Goal: Answer question/provide support: Answer question/provide support

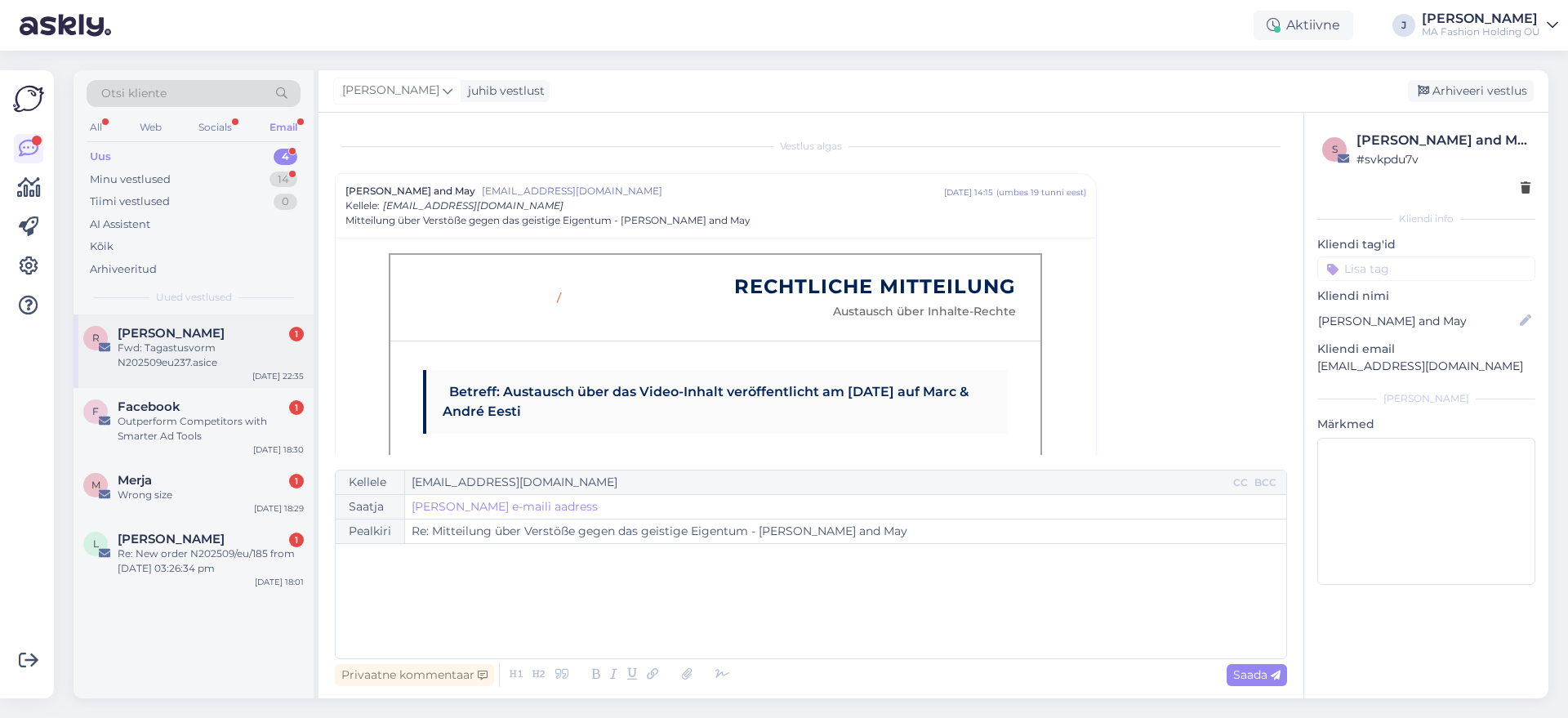
scroll to position [44, 0]
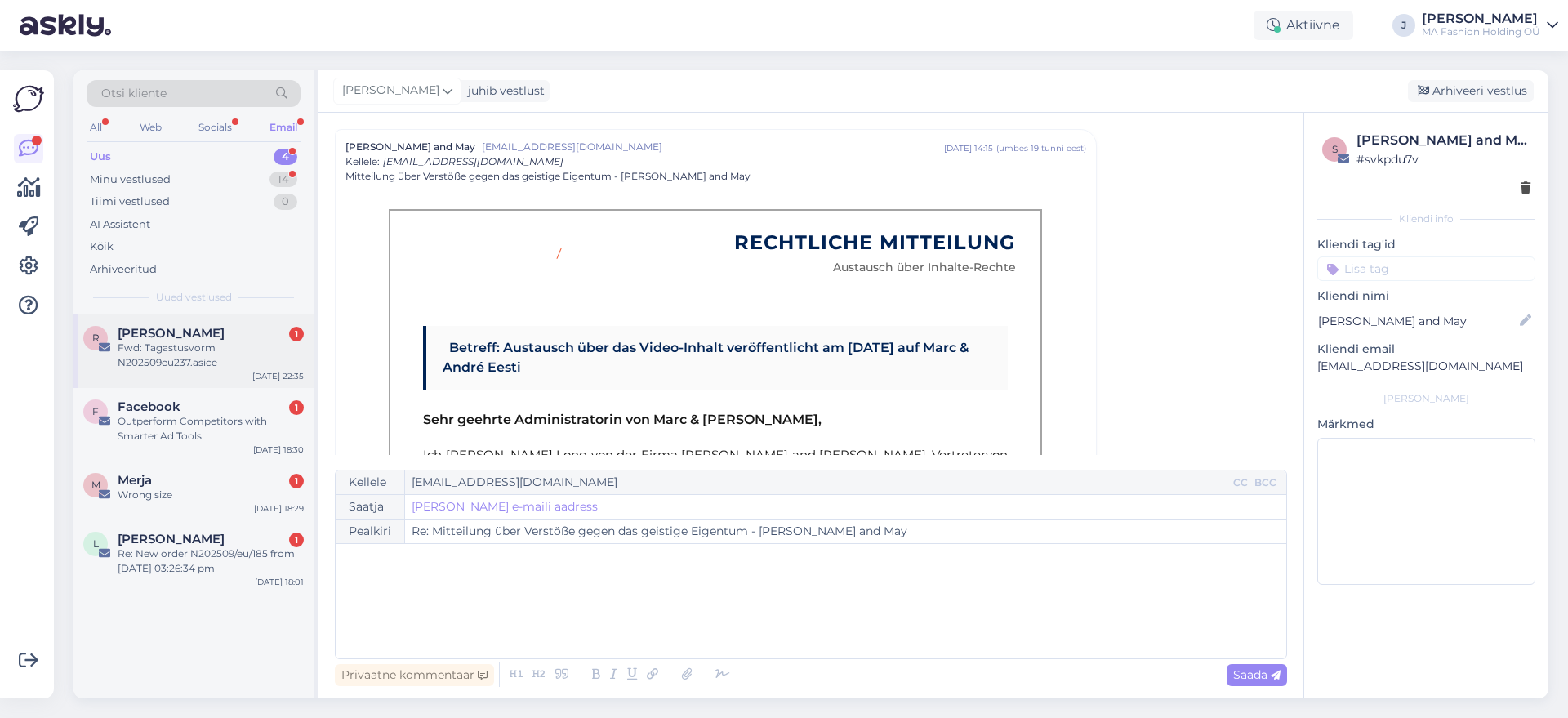
click at [232, 367] on div "Fwd: Tagastusvorm N202509eu237.asice" at bounding box center [210, 354] width 186 height 30
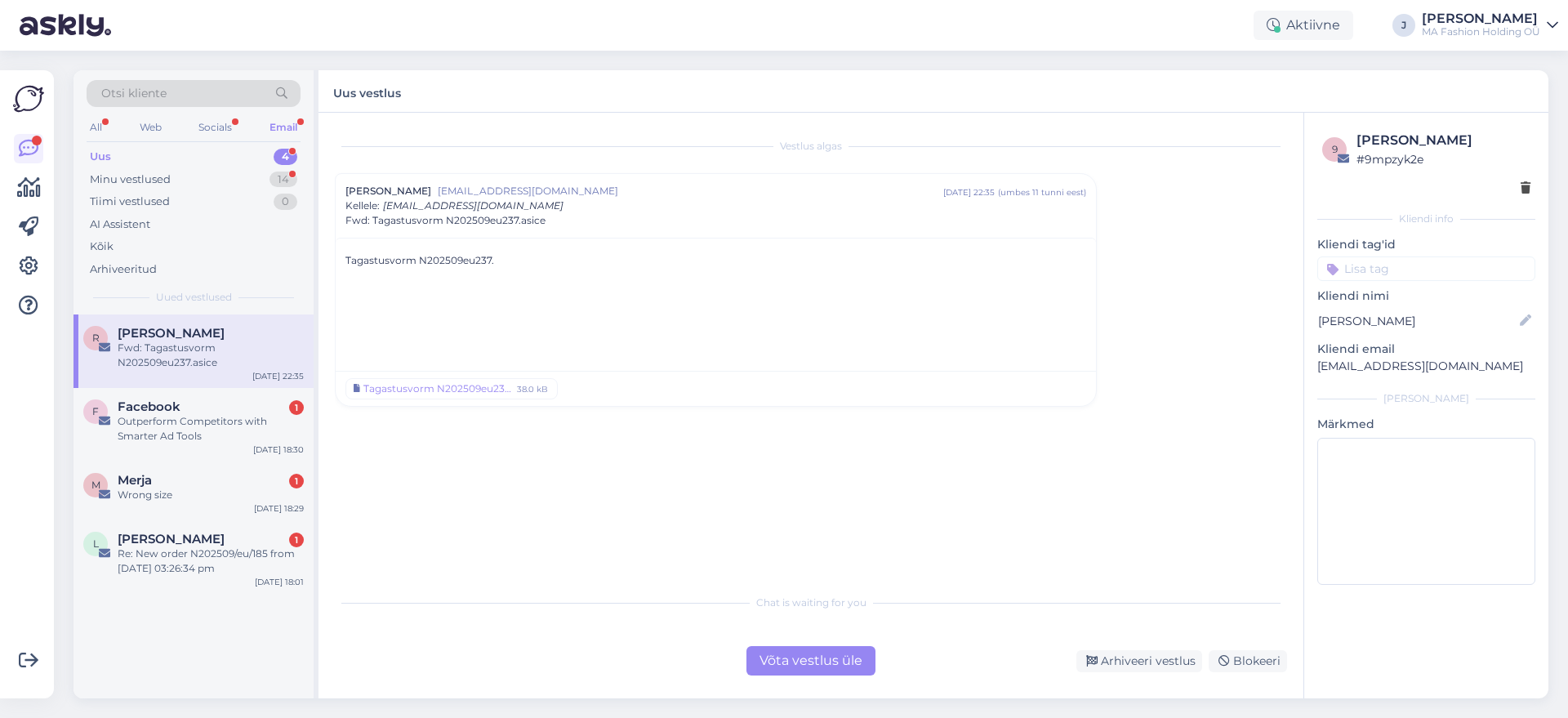
click at [862, 710] on div "Otsi kliente All Web Socials Email Uus 4 Minu vestlused 14 Tiimi vestlused 0 AI…" at bounding box center [816, 383] width 1504 height 667
click at [826, 658] on div "Võta vestlus üle" at bounding box center [810, 660] width 129 height 30
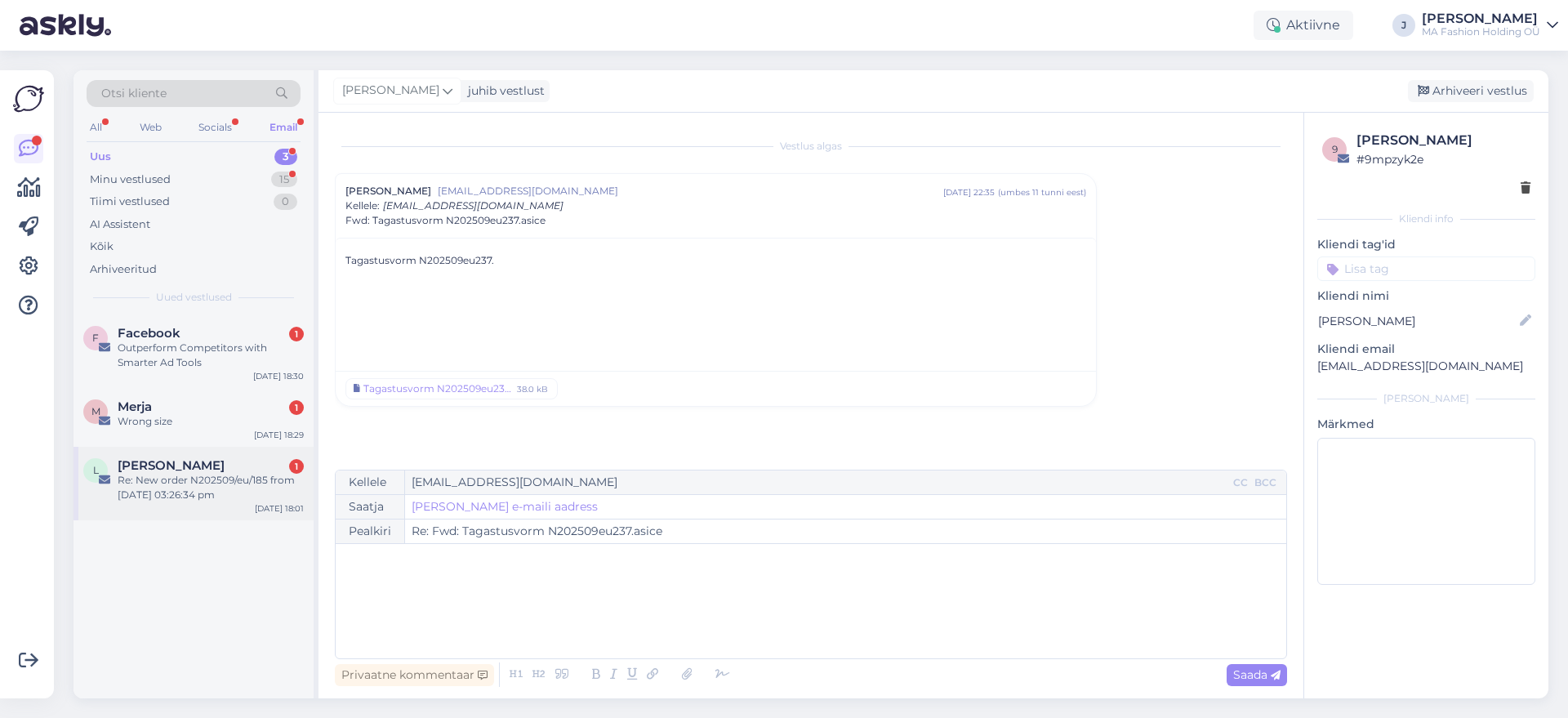
click at [255, 446] on div "[PERSON_NAME] L 1 Re: New order N202509/eu/185 from [DATE] 03:26:34 pm [DATE] 1…" at bounding box center [193, 483] width 240 height 73
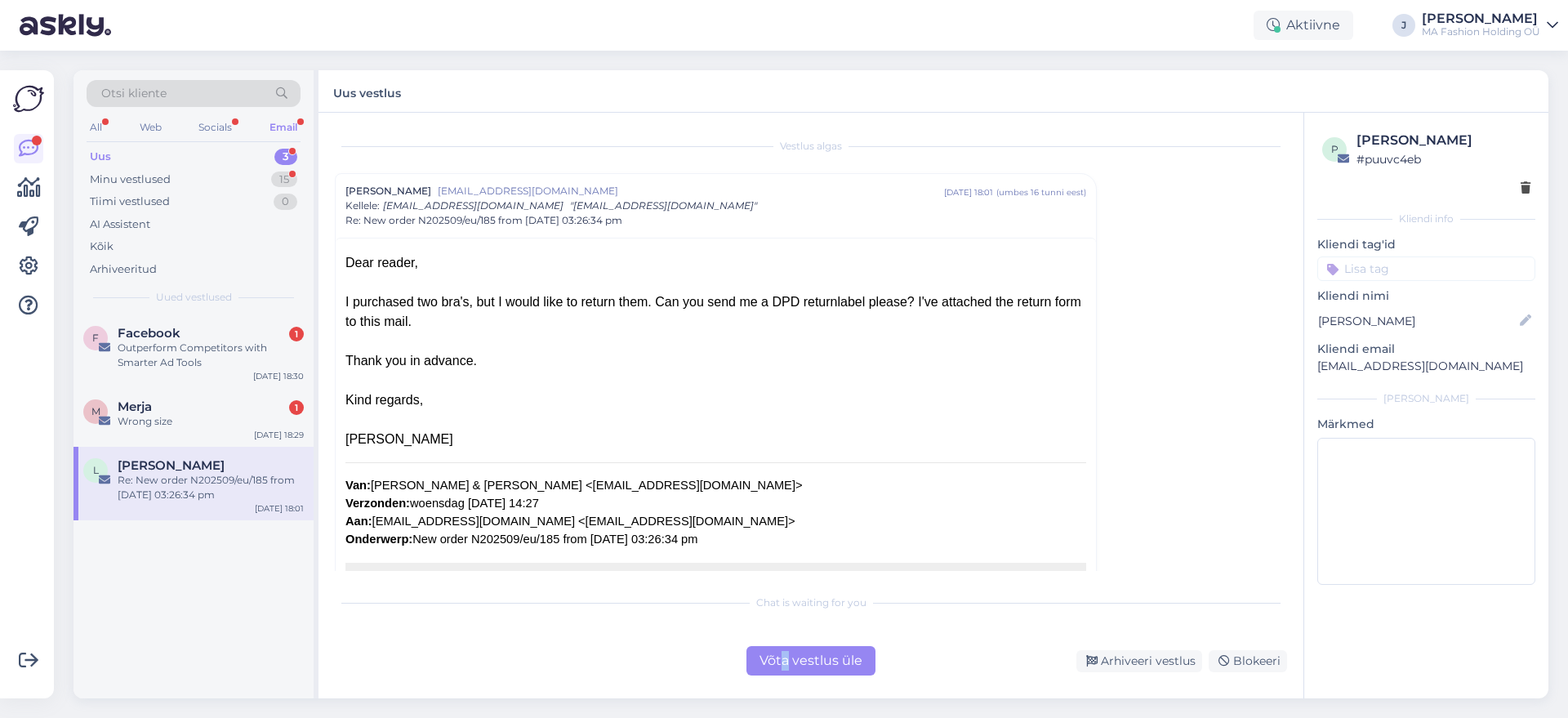
drag, startPoint x: 781, startPoint y: 640, endPoint x: 790, endPoint y: 648, distance: 12.0
click at [790, 648] on div "Chat is waiting for you Võta vestlus üle Arhiveeri vestlus Blokeeri" at bounding box center [810, 631] width 952 height 90
drag, startPoint x: 790, startPoint y: 648, endPoint x: 658, endPoint y: 604, distance: 139.1
click at [779, 630] on div at bounding box center [779, 630] width 0 height 0
click at [196, 382] on div "F Facebook 1 Outperform Competitors with Smarter Ad Tools [DATE] 18:30" at bounding box center [193, 350] width 240 height 73
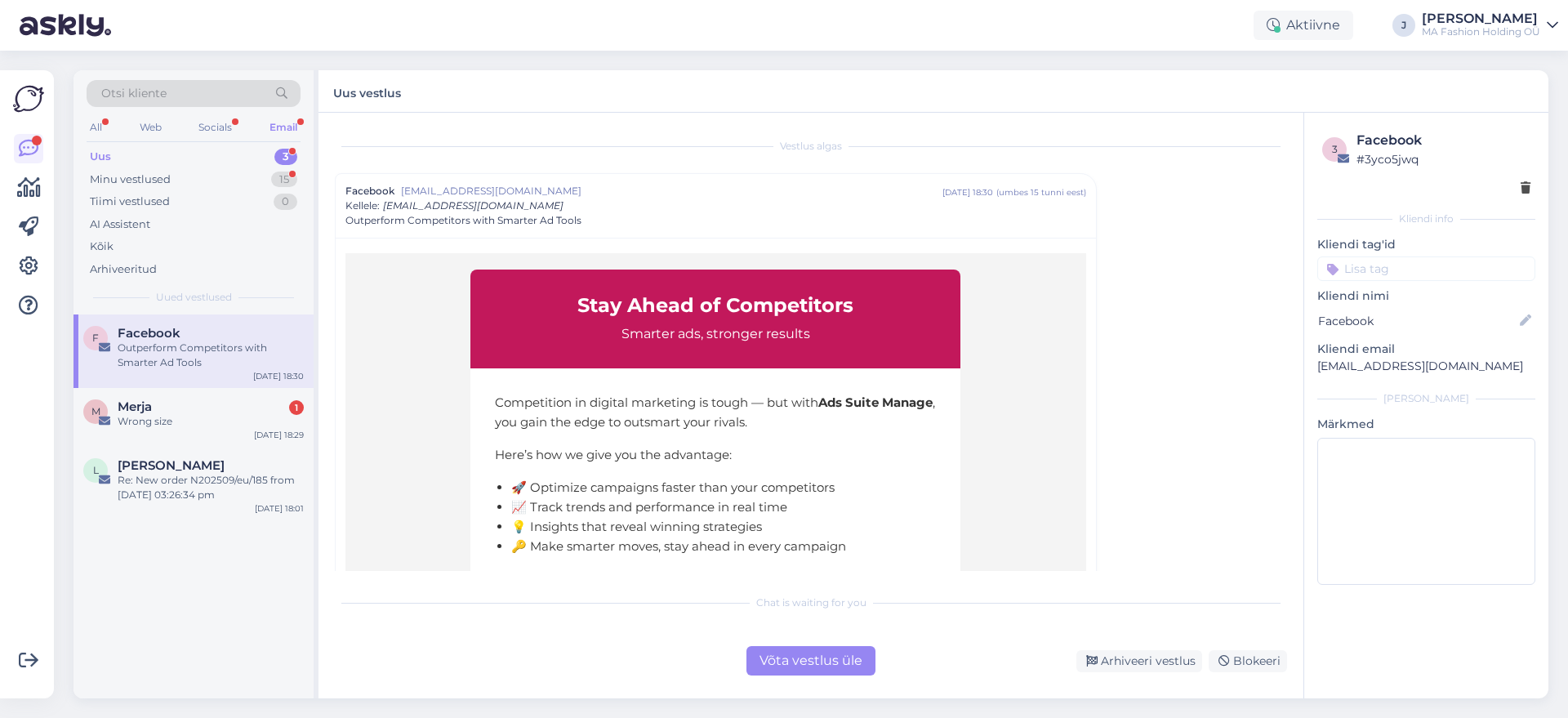
click at [818, 650] on div "Võta vestlus üle" at bounding box center [810, 660] width 129 height 30
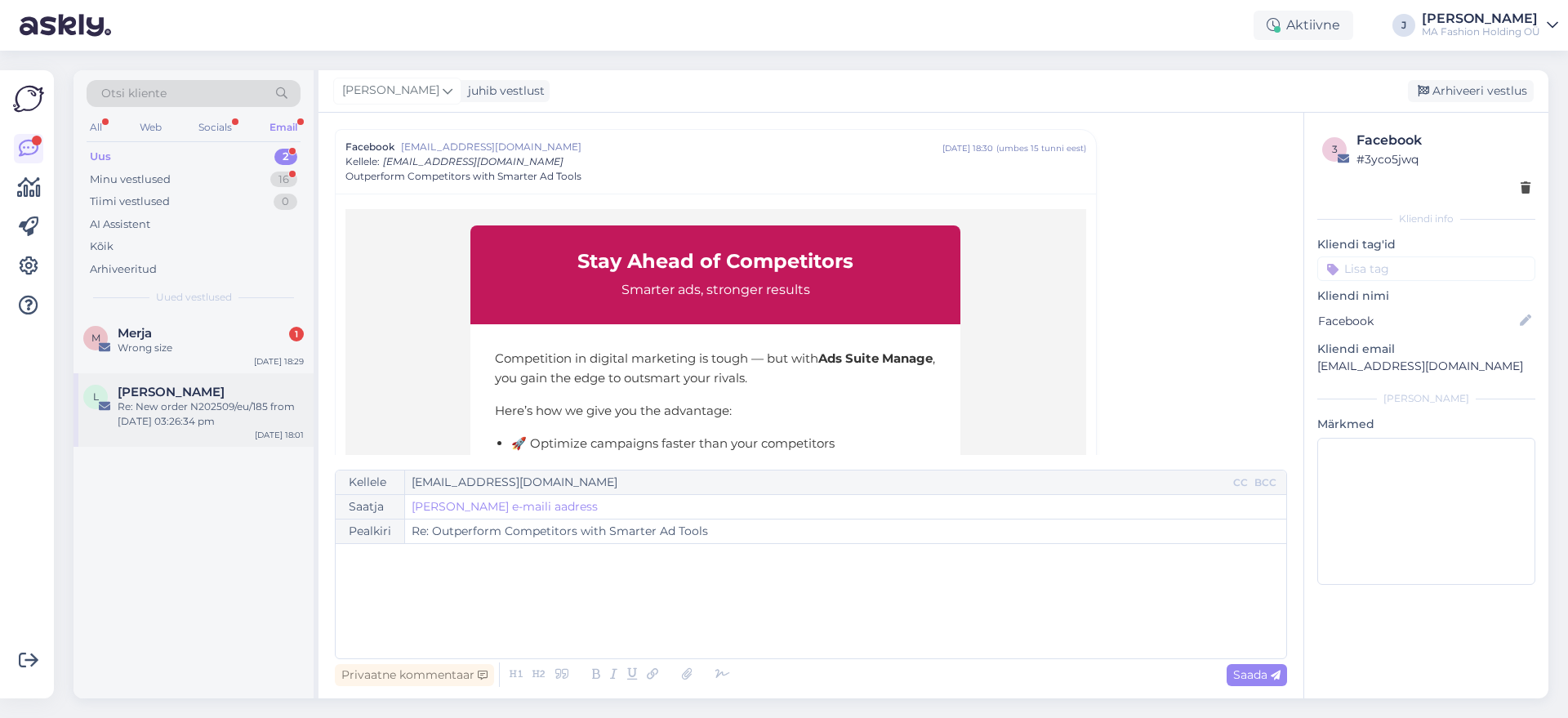
click at [236, 407] on div "Re: New order N202509/eu/185 from [DATE] 03:26:34 pm" at bounding box center [210, 414] width 186 height 30
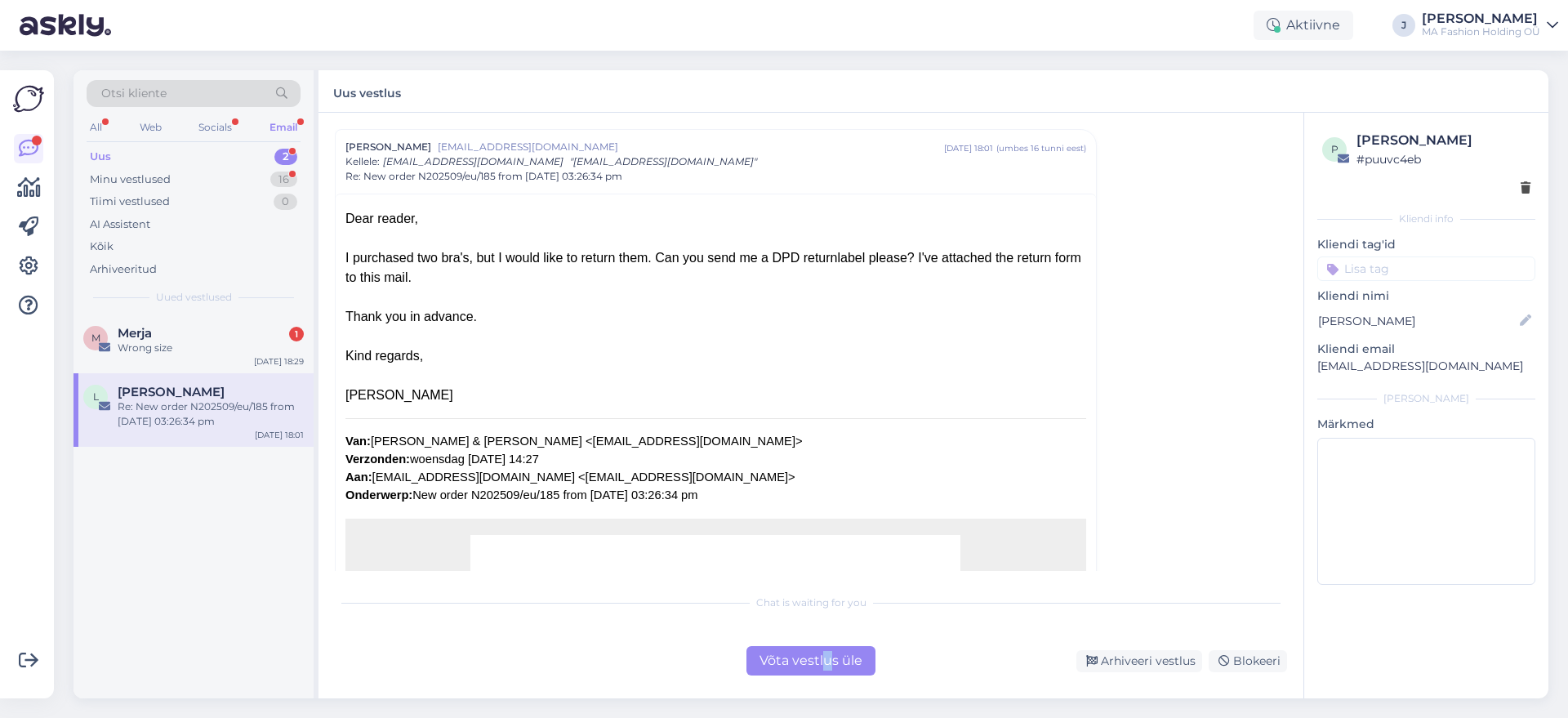
click at [830, 658] on div "Võta vestlus üle" at bounding box center [810, 660] width 129 height 30
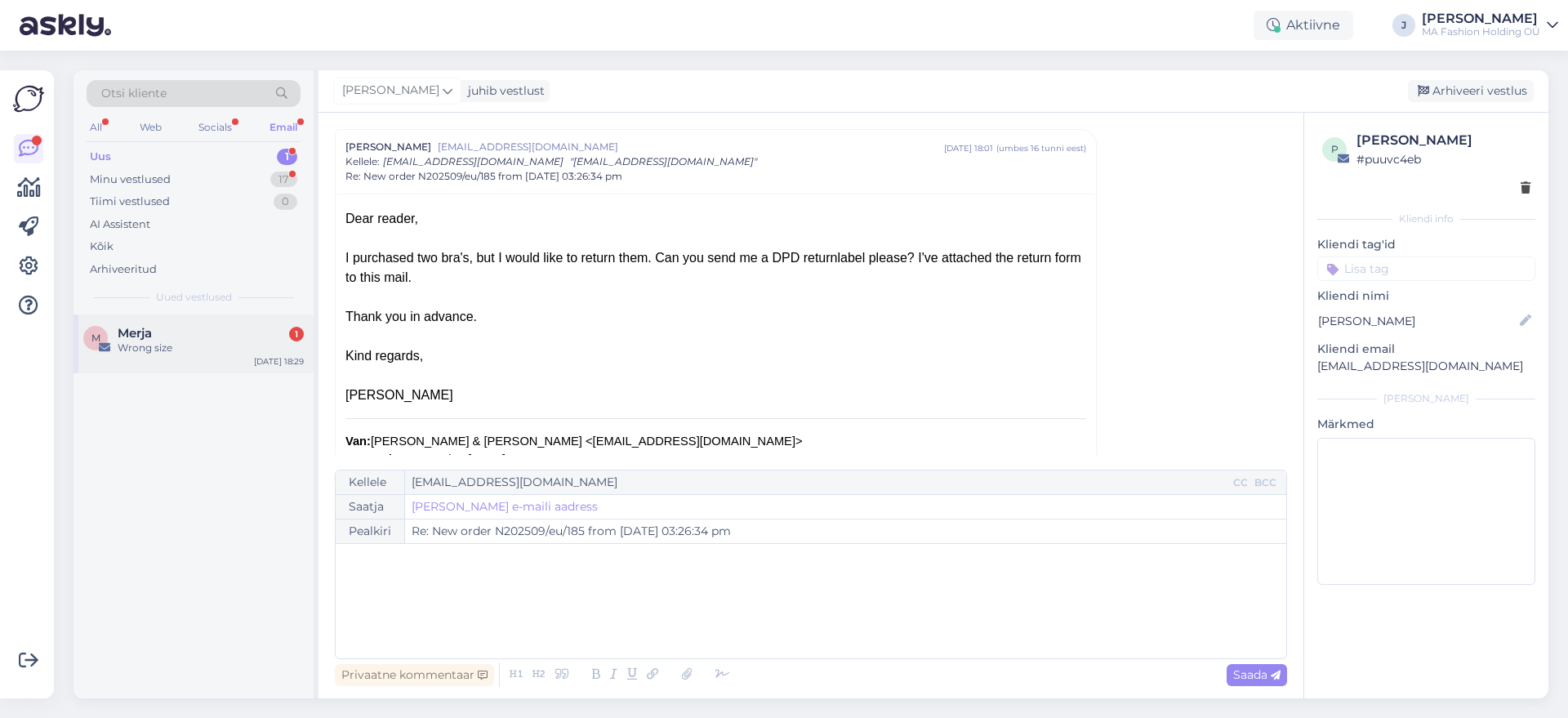
click at [237, 326] on div "Merja 1" at bounding box center [210, 333] width 186 height 14
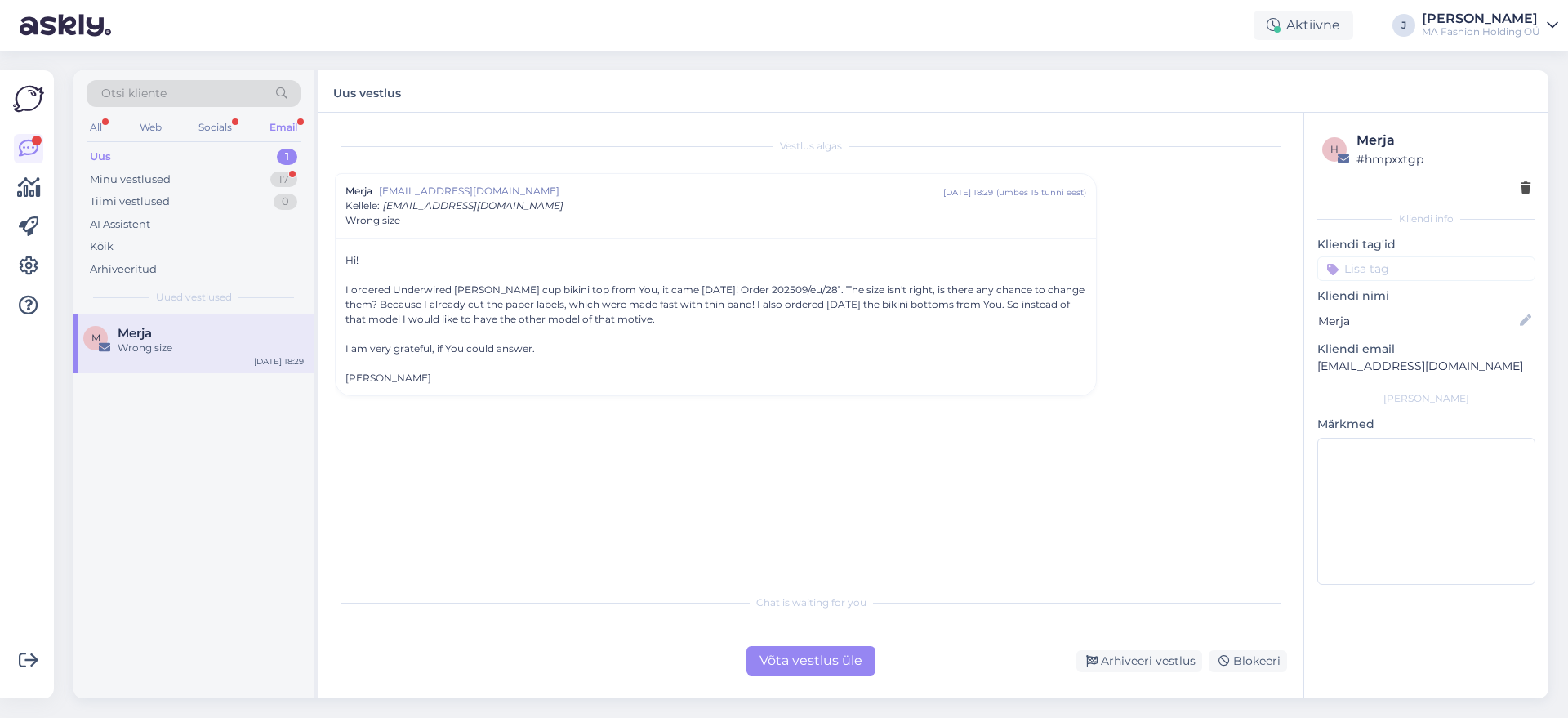
click at [806, 660] on div "Võta vestlus üle" at bounding box center [810, 660] width 129 height 30
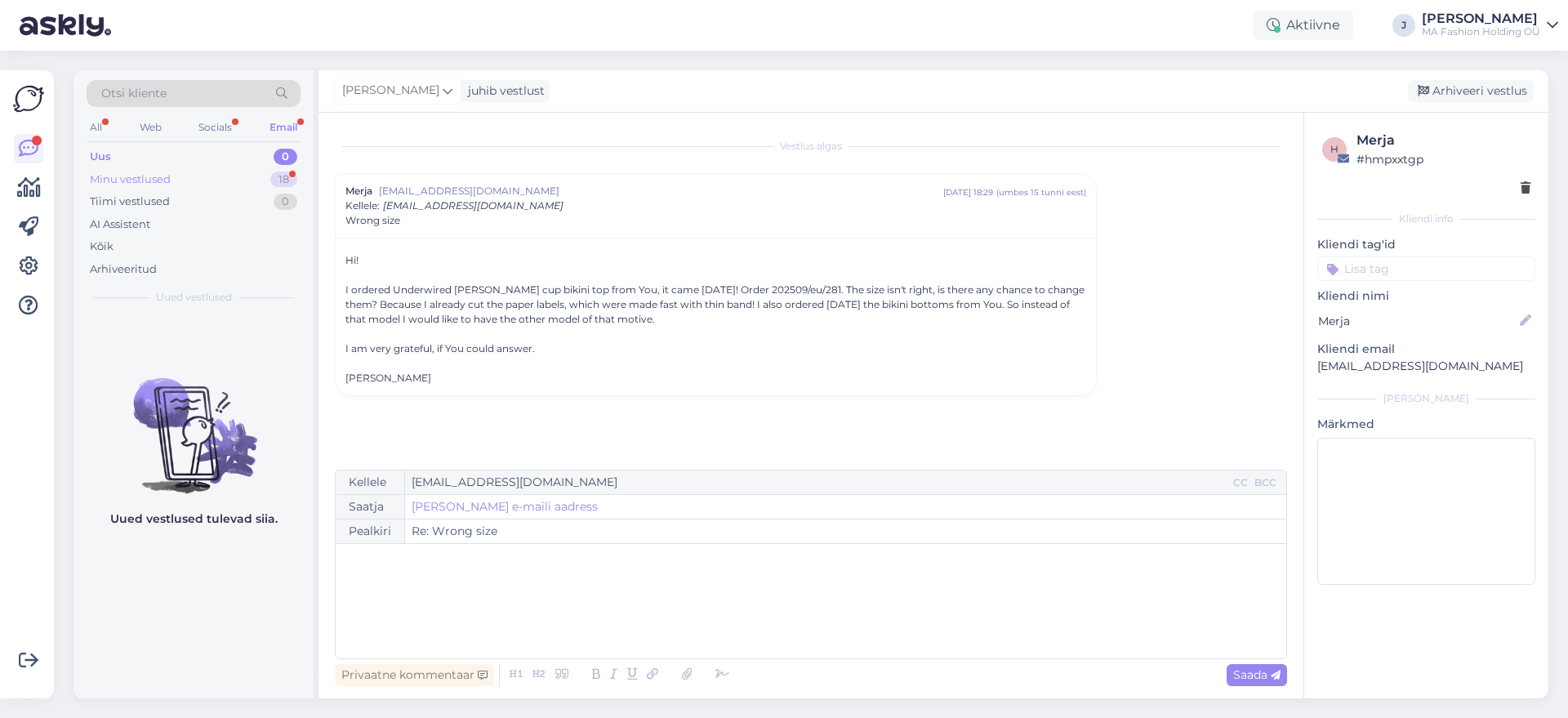
click at [245, 178] on div "Minu vestlused 18" at bounding box center [193, 179] width 214 height 23
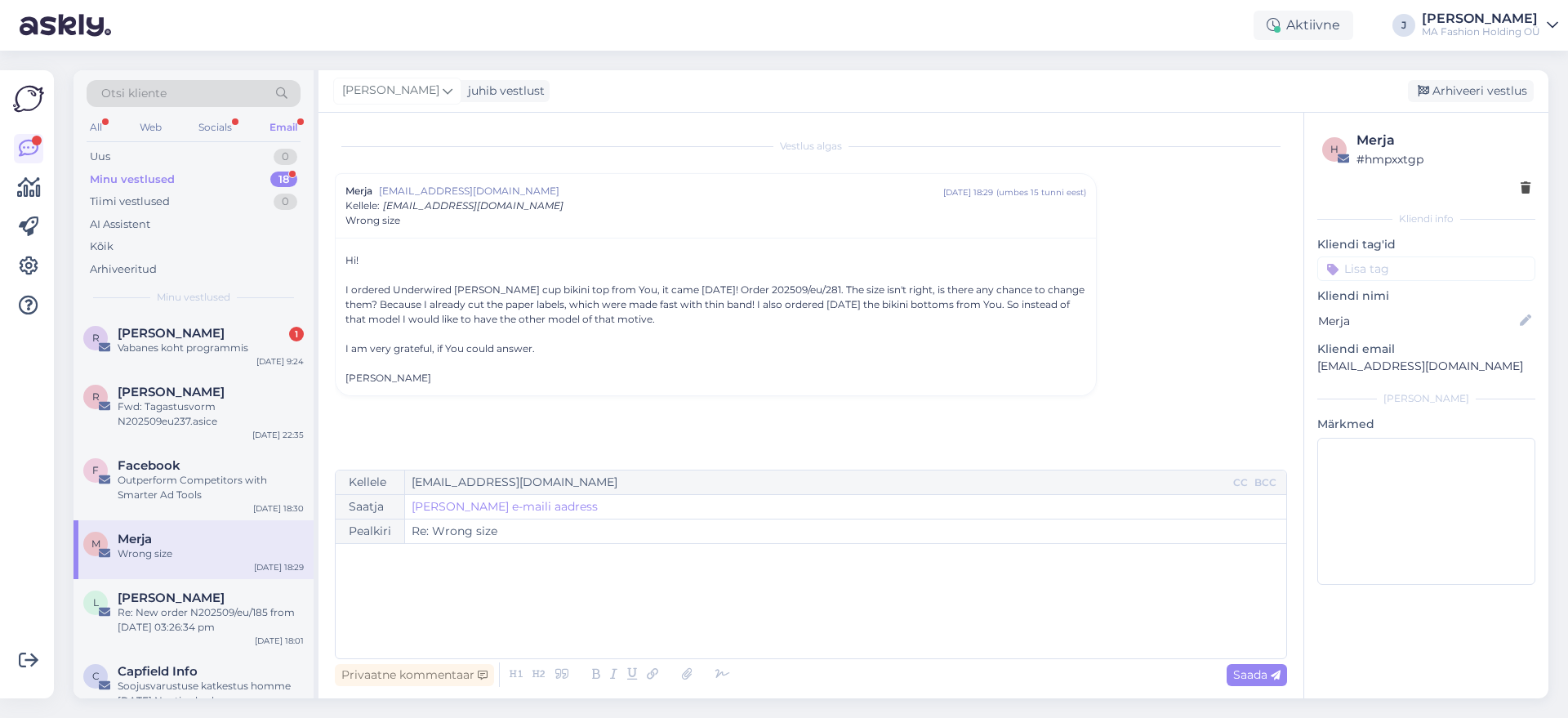
click at [251, 285] on div "Otsi kliente All Web Socials Email Uus 0 Minu vestlused 18 Tiimi vestlused 0 AI…" at bounding box center [193, 192] width 240 height 244
click at [265, 325] on div "R [PERSON_NAME] Viru 1 Vabanes koht programmis [DATE] 9:24" at bounding box center [193, 343] width 240 height 59
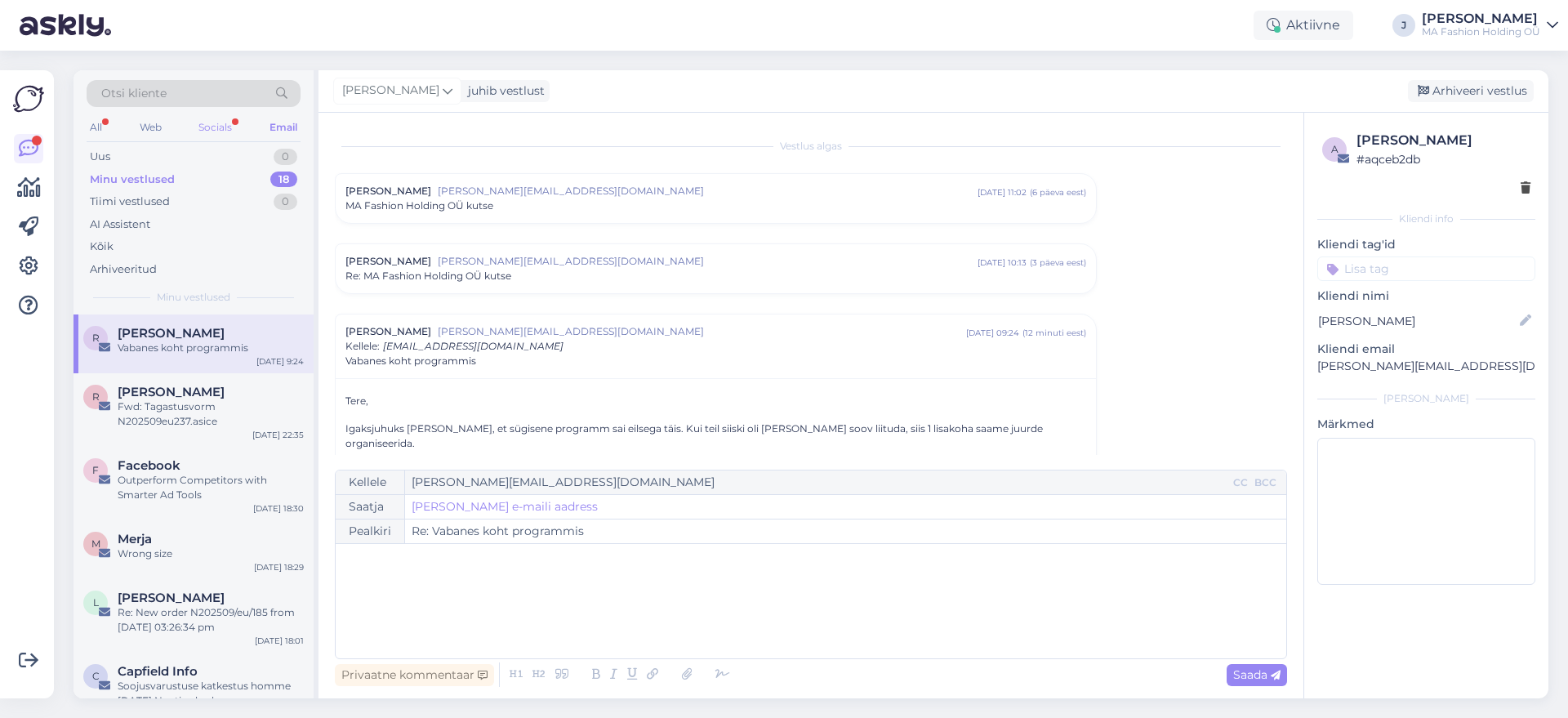
click at [220, 120] on div "Socials" at bounding box center [215, 127] width 40 height 22
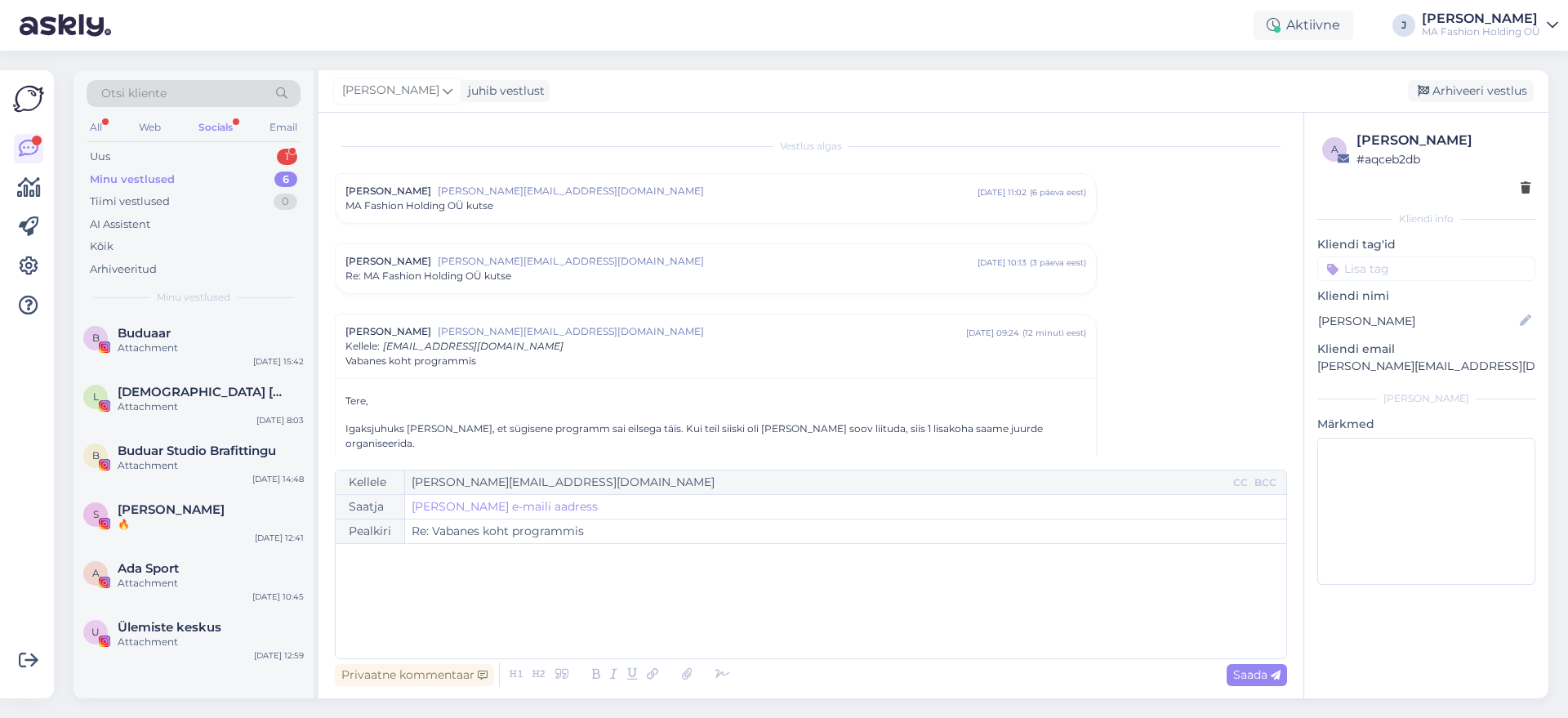
click at [238, 95] on div "Otsi kliente" at bounding box center [193, 94] width 214 height 27
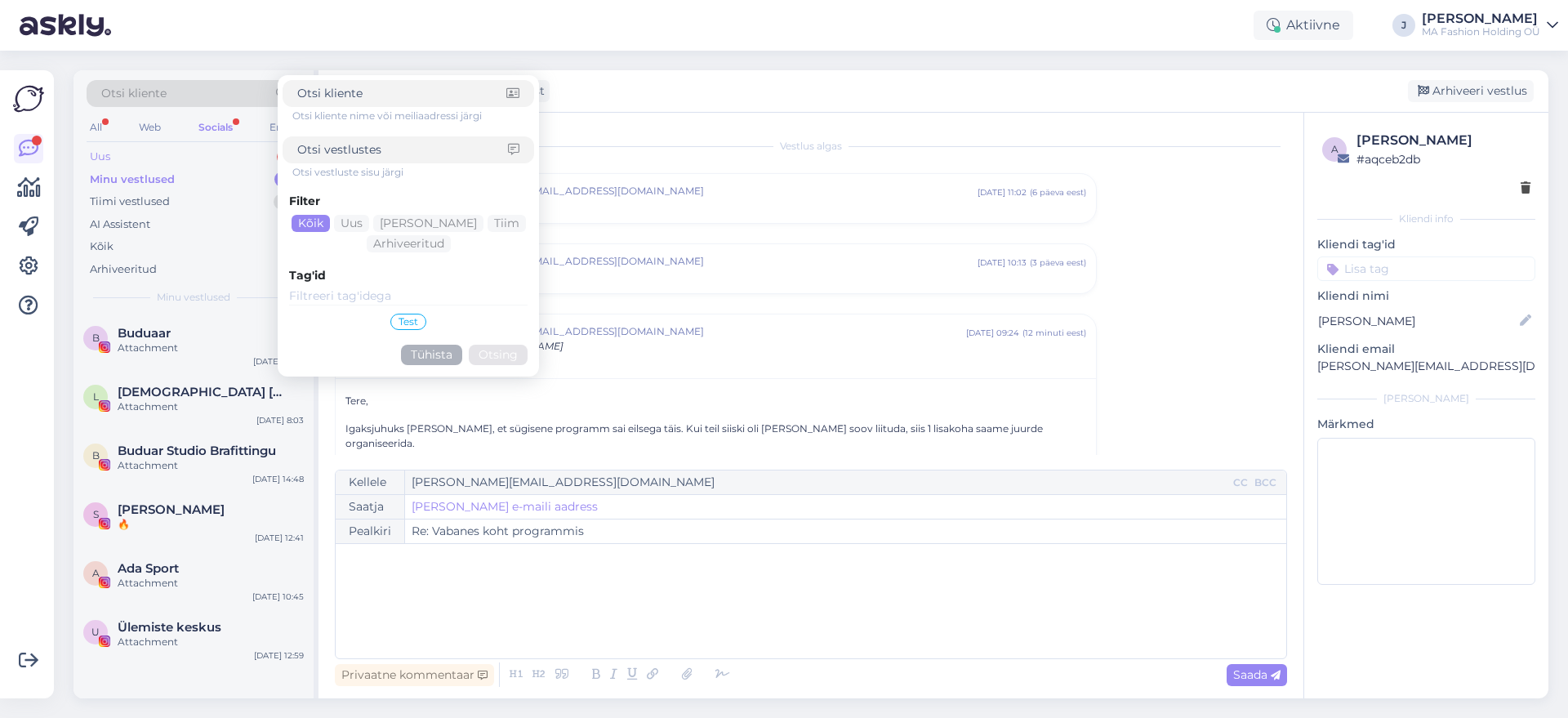
click at [251, 164] on div "Uus 1" at bounding box center [193, 156] width 214 height 23
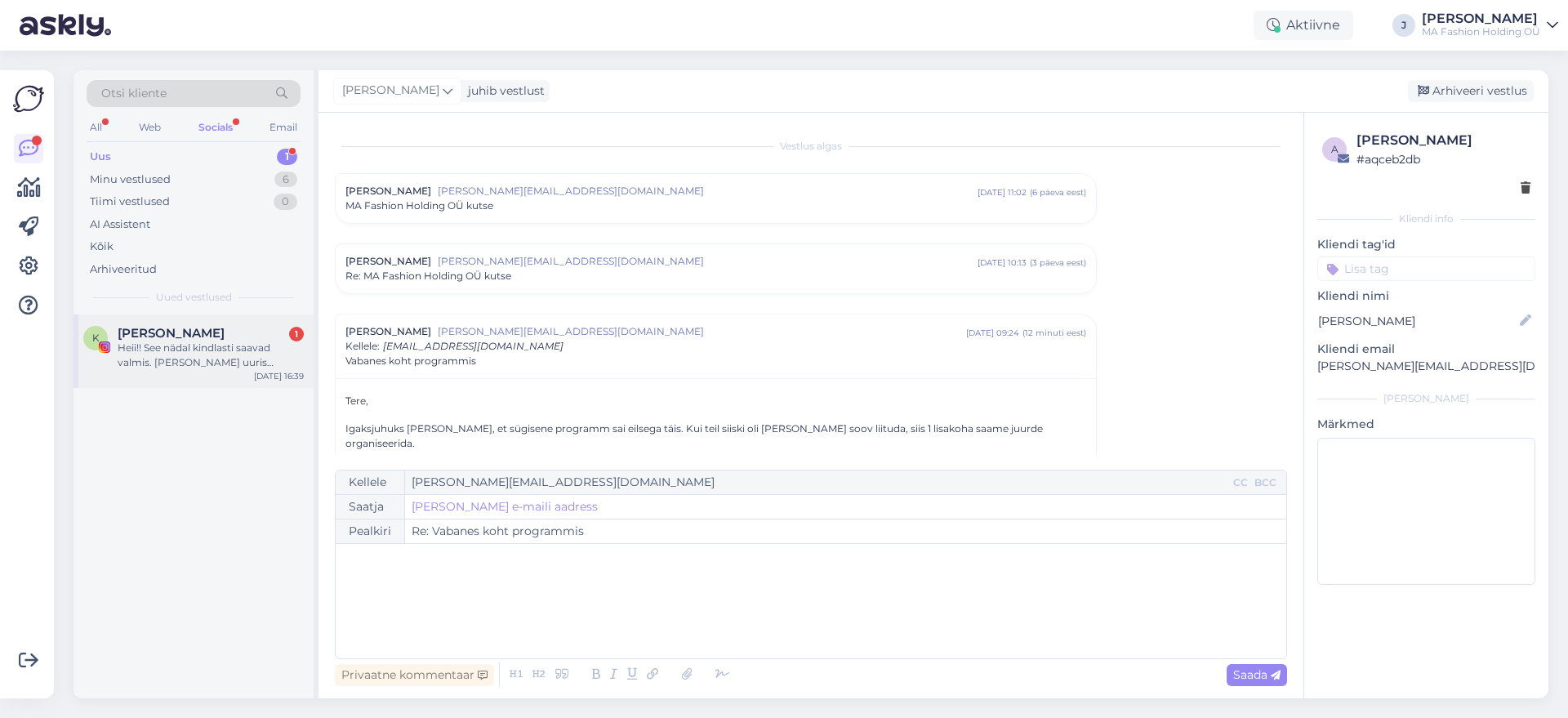
click at [240, 348] on div "Heii!! See nädal kindlasti saavad valmis. [PERSON_NAME] uuris [PERSON_NAME], et…" at bounding box center [210, 354] width 186 height 30
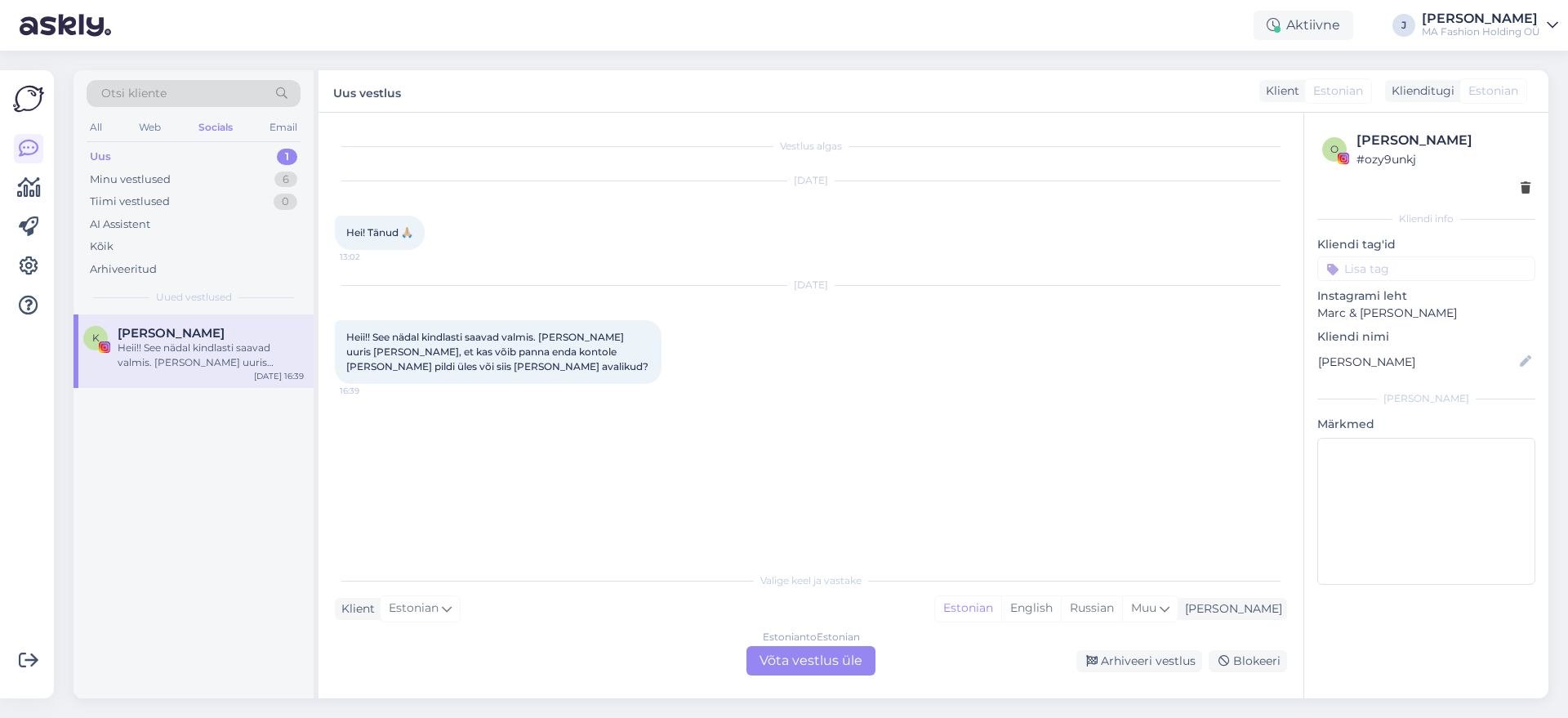
click at [820, 640] on div "Estonian to Estonian" at bounding box center [811, 637] width 97 height 14
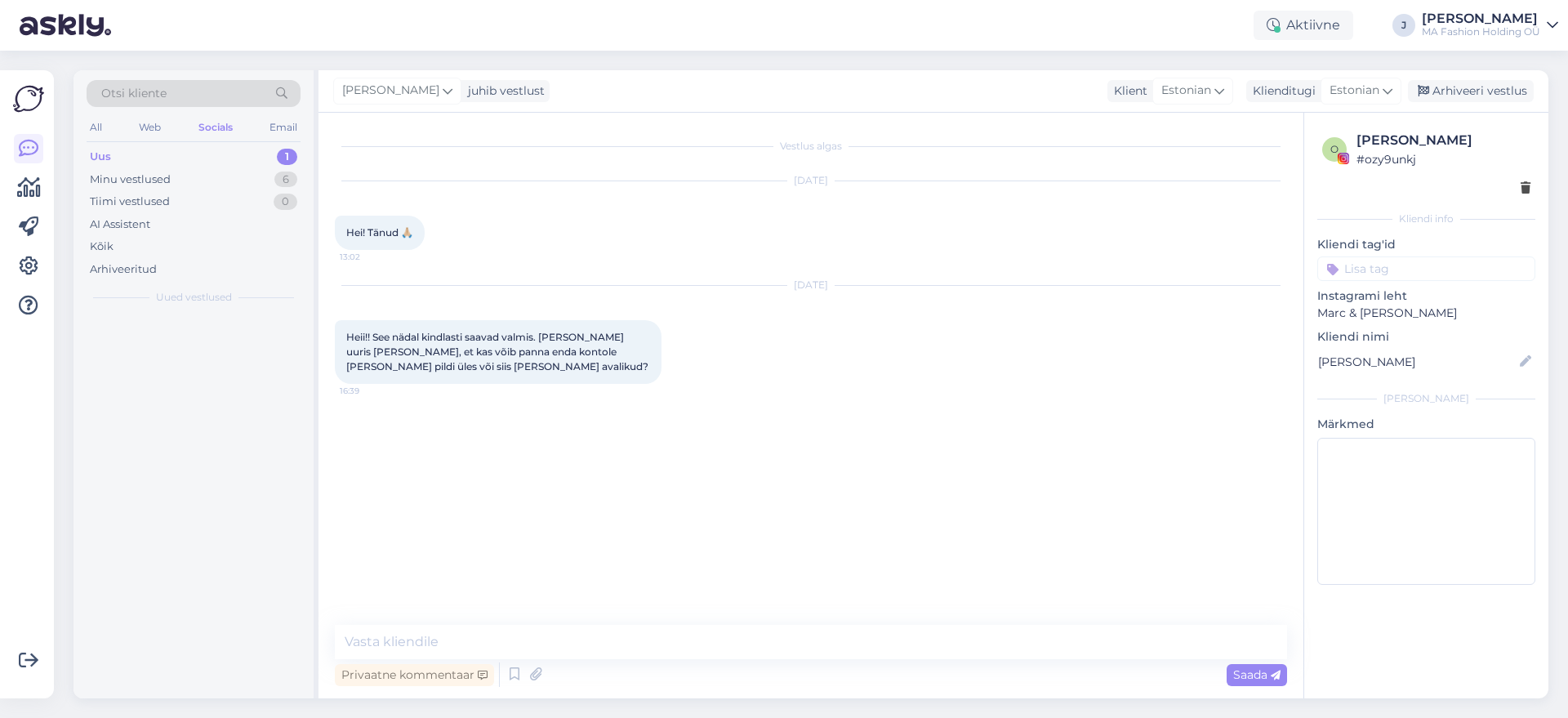
click at [819, 662] on div "Privaatne kommentaar Saada" at bounding box center [810, 674] width 952 height 31
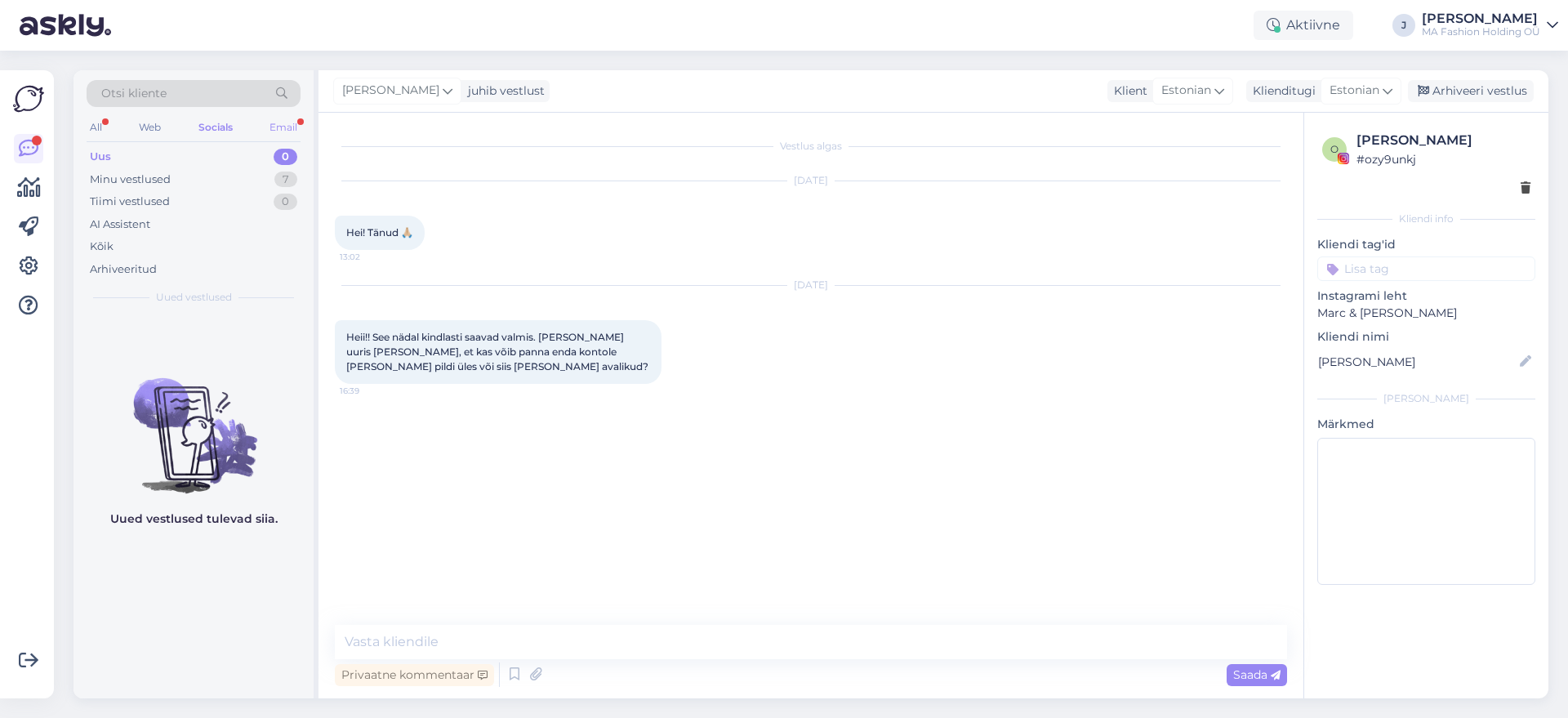
click at [292, 120] on div "Otsi kliente All Web Socials Email Uus 0 Minu vestlused 7 Tiimi vestlused 0 AI …" at bounding box center [193, 192] width 240 height 244
click at [291, 129] on div "Email" at bounding box center [283, 127] width 34 height 22
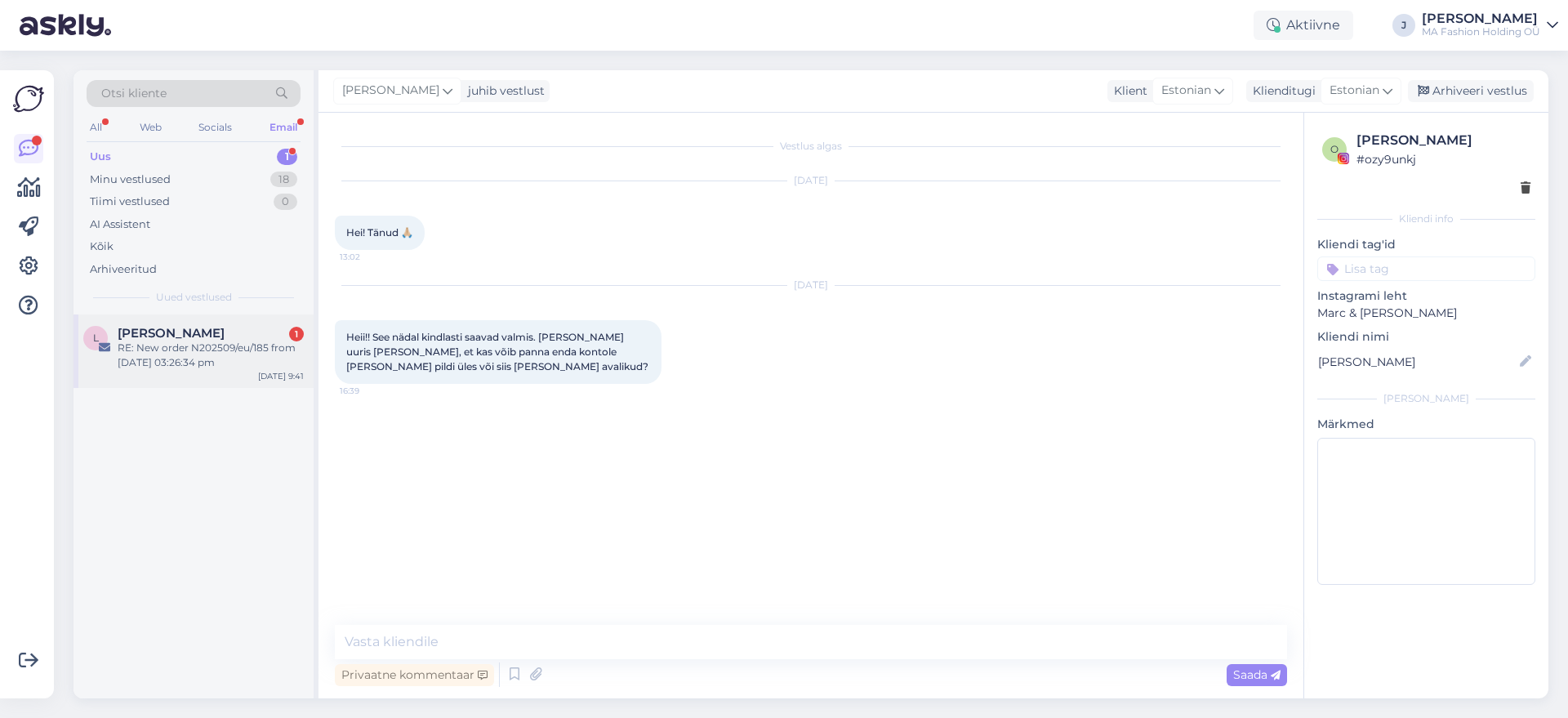
click at [203, 354] on div "RE: New order N202509/eu/185 from [DATE] 03:26:34 pm" at bounding box center [210, 354] width 186 height 30
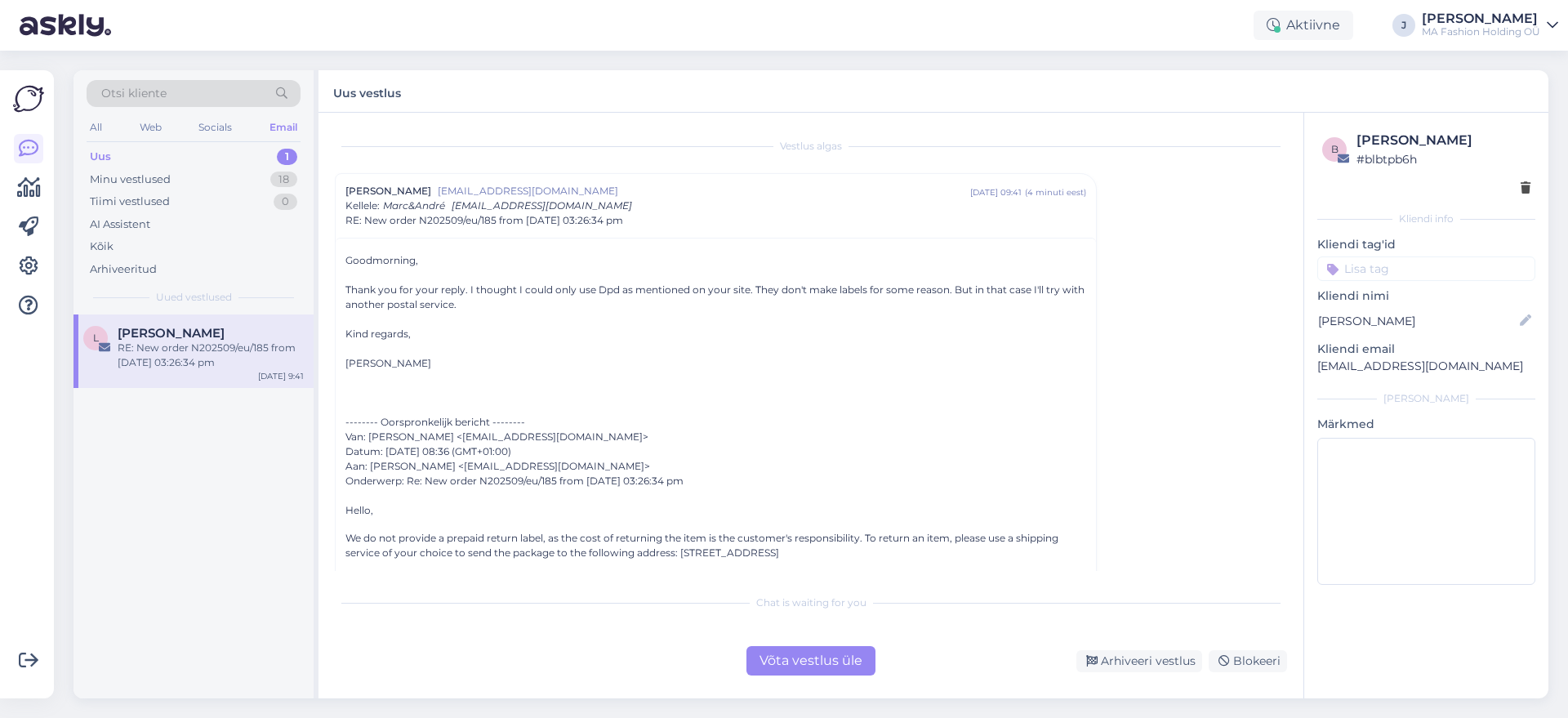
click at [601, 295] on div "Thank you for your reply. I thought I could only use Dpd as mentioned on your s…" at bounding box center [715, 297] width 741 height 30
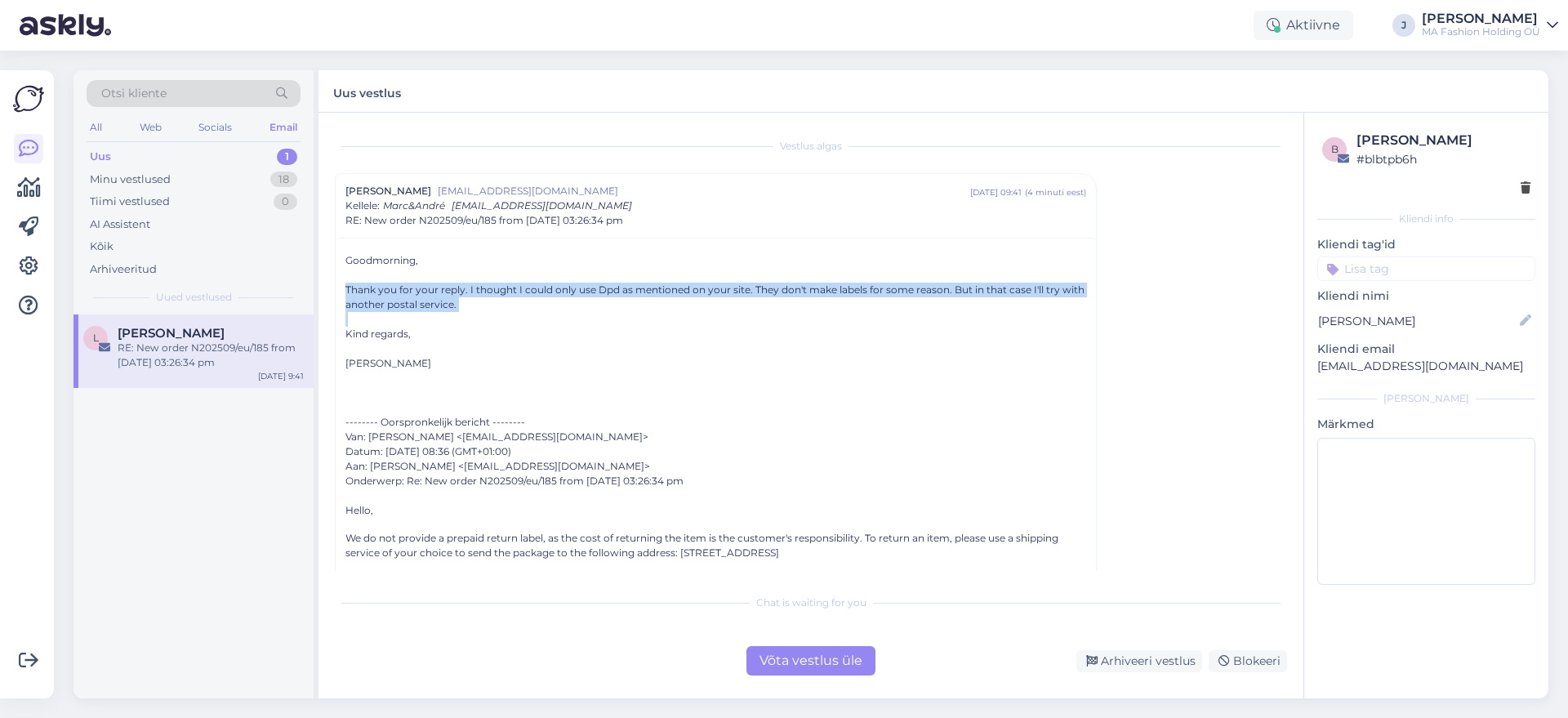
click at [601, 295] on div "Thank you for your reply. I thought I could only use Dpd as mentioned on your s…" at bounding box center [715, 297] width 741 height 30
click at [607, 303] on div "Thank you for your reply. I thought I could only use Dpd as mentioned on your s…" at bounding box center [715, 297] width 741 height 30
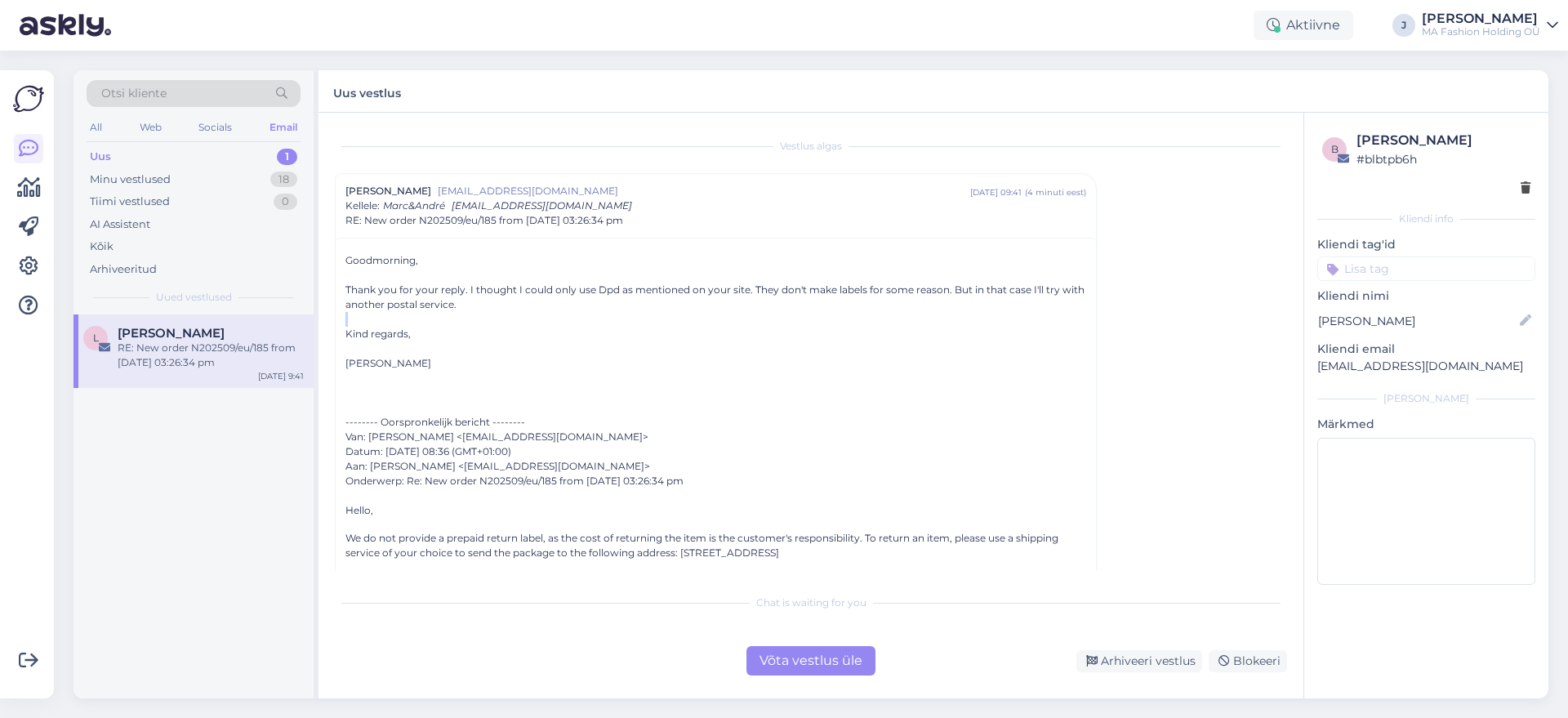
click at [607, 303] on div "Thank you for your reply. I thought I could only use Dpd as mentioned on your s…" at bounding box center [715, 297] width 741 height 30
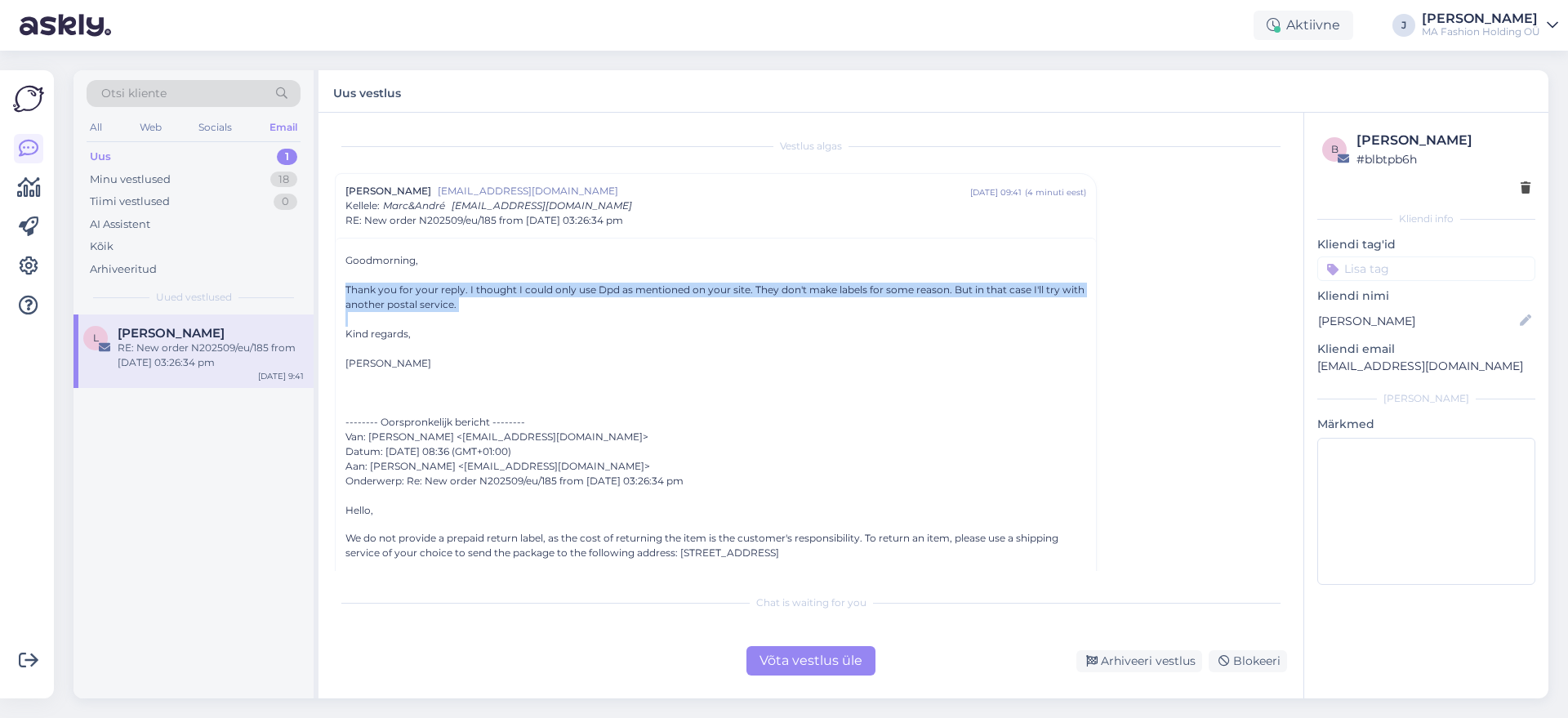
click at [607, 303] on div "Thank you for your reply. I thought I could only use Dpd as mentioned on your s…" at bounding box center [715, 297] width 741 height 30
click at [744, 307] on div "Thank you for your reply. I thought I could only use Dpd as mentioned on your s…" at bounding box center [715, 297] width 741 height 30
drag, startPoint x: 507, startPoint y: 300, endPoint x: 355, endPoint y: 267, distance: 155.5
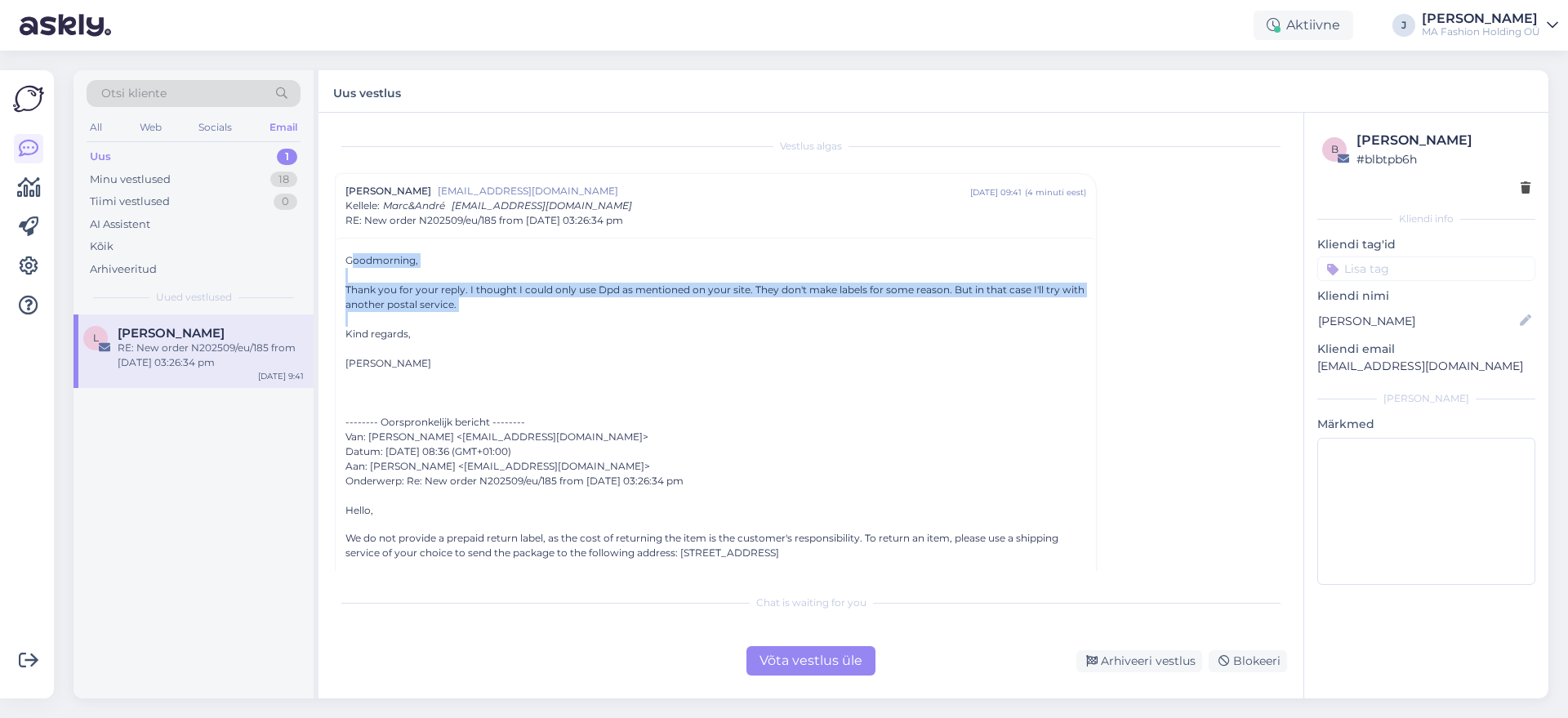
click at [368, 272] on div at bounding box center [715, 275] width 741 height 14
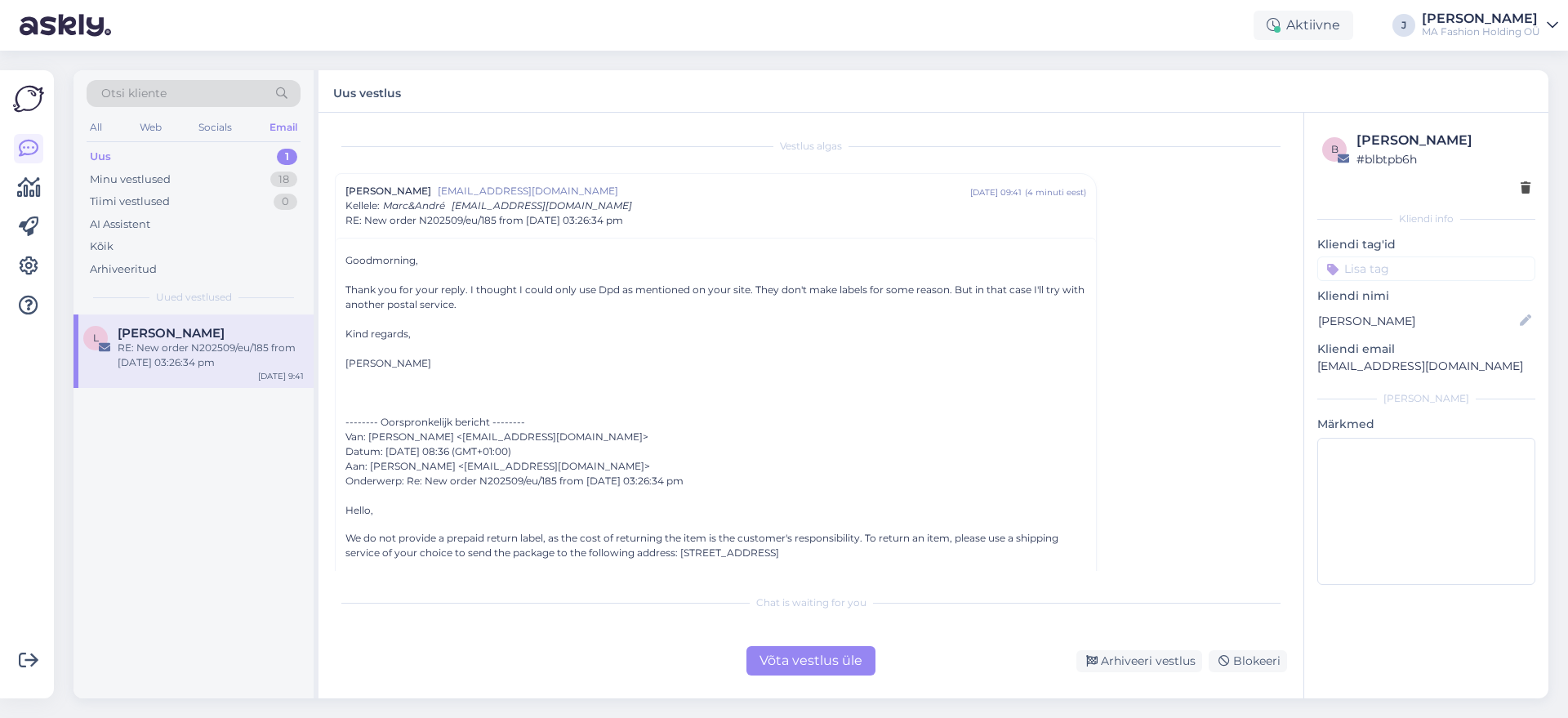
click at [406, 292] on div "Thank you for your reply. I thought I could only use Dpd as mentioned on your s…" at bounding box center [715, 297] width 741 height 30
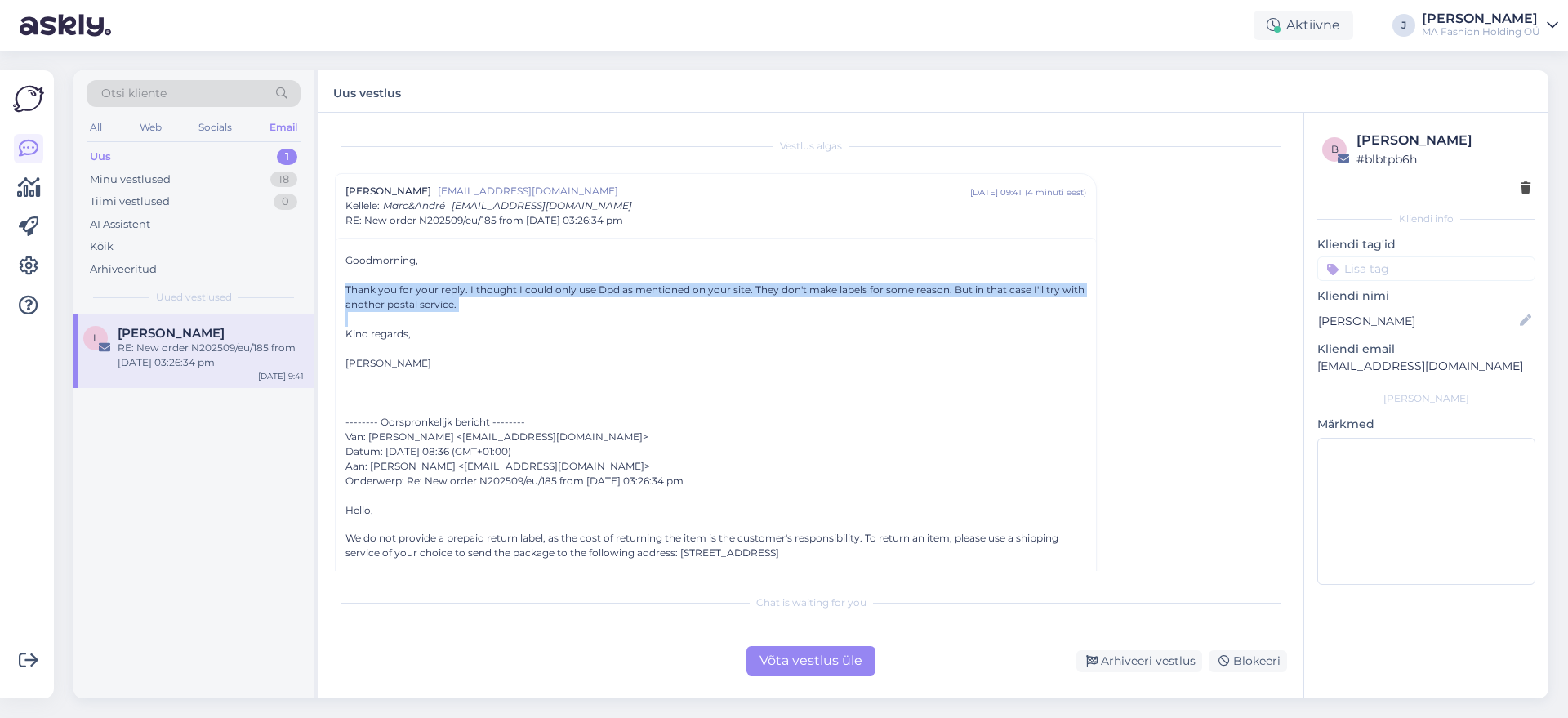
click at [728, 296] on div "Thank you for your reply. I thought I could only use Dpd as mentioned on your s…" at bounding box center [715, 297] width 741 height 30
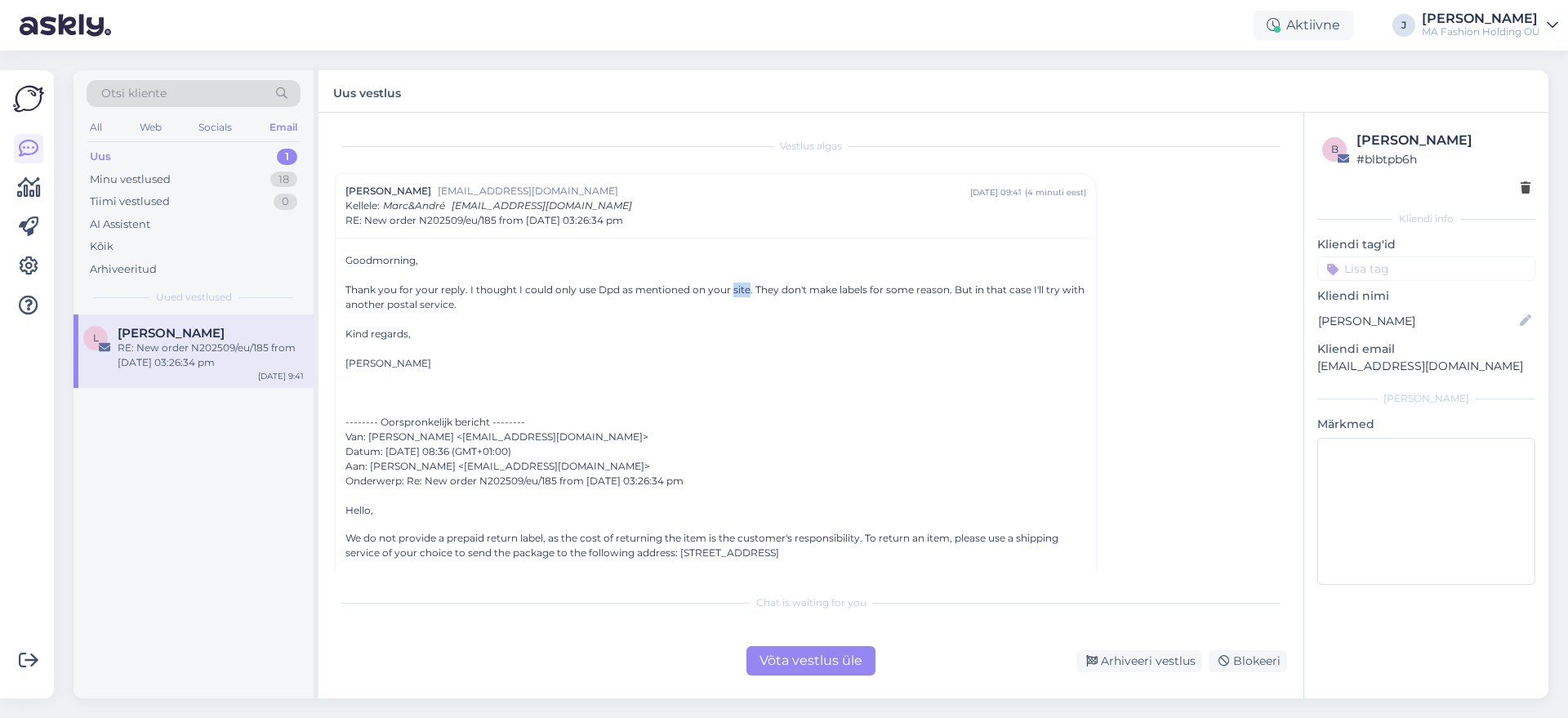
click at [728, 296] on div "Thank you for your reply. I thought I could only use Dpd as mentioned on your s…" at bounding box center [715, 297] width 741 height 30
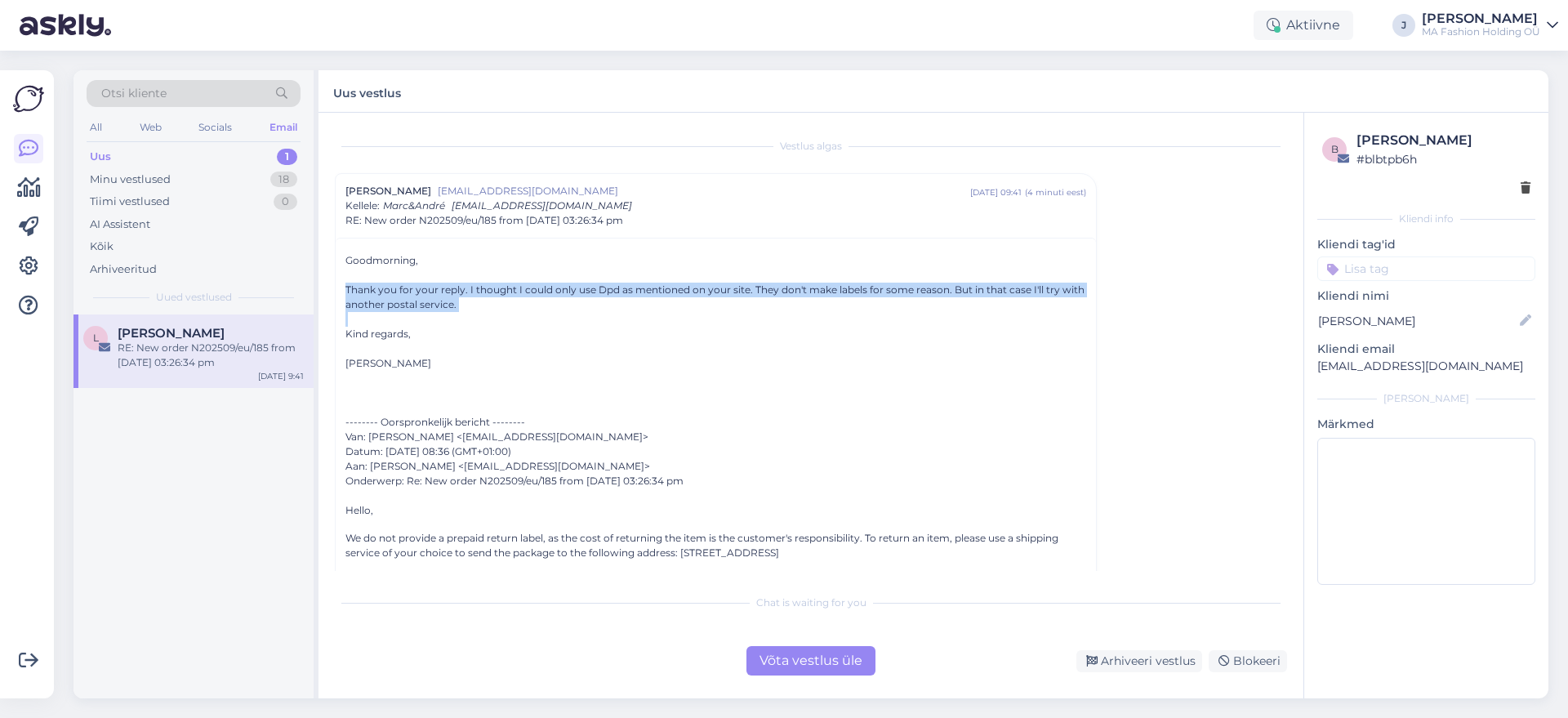
click at [728, 296] on div "Thank you for your reply. I thought I could only use Dpd as mentioned on your s…" at bounding box center [715, 297] width 741 height 30
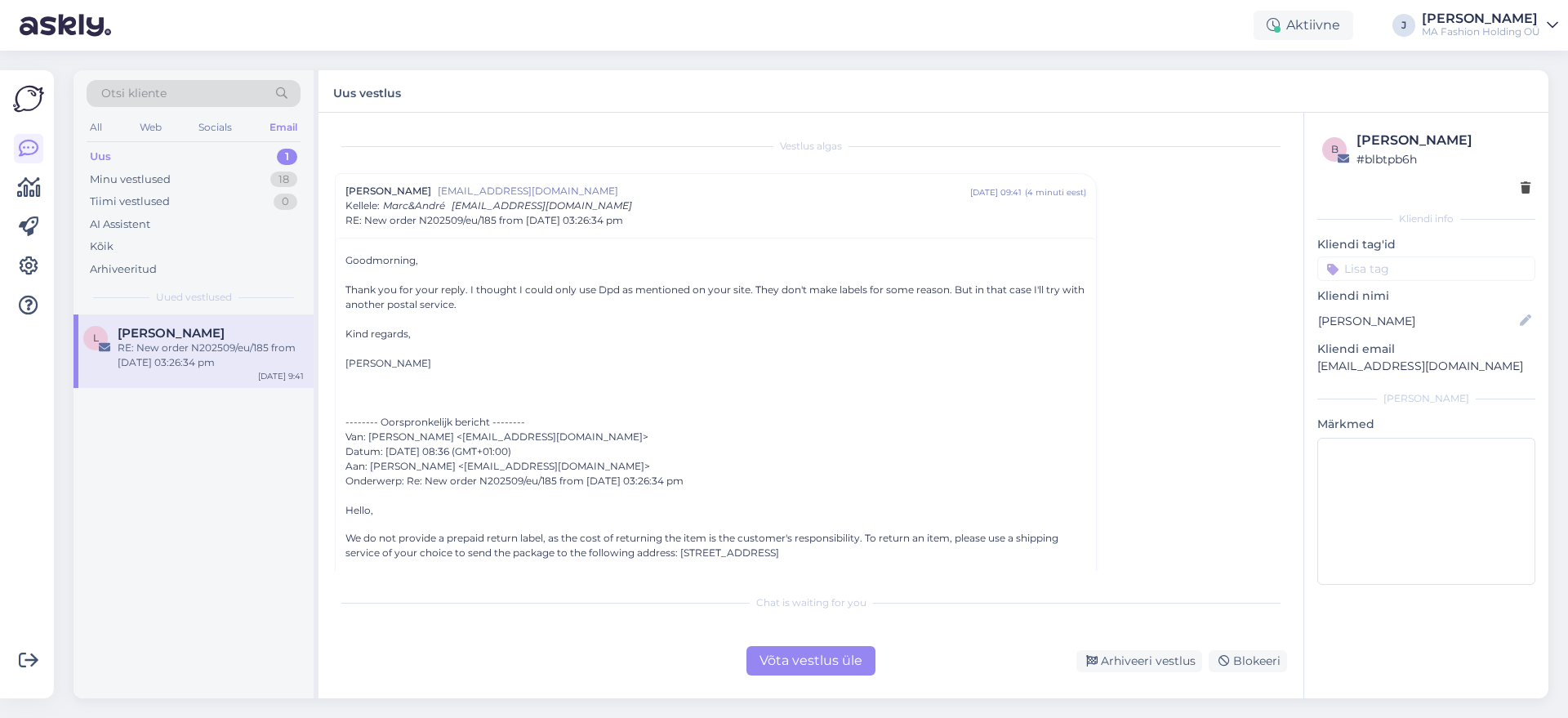
click at [936, 296] on div "Thank you for your reply. I thought I could only use Dpd as mentioned on your s…" at bounding box center [715, 297] width 741 height 30
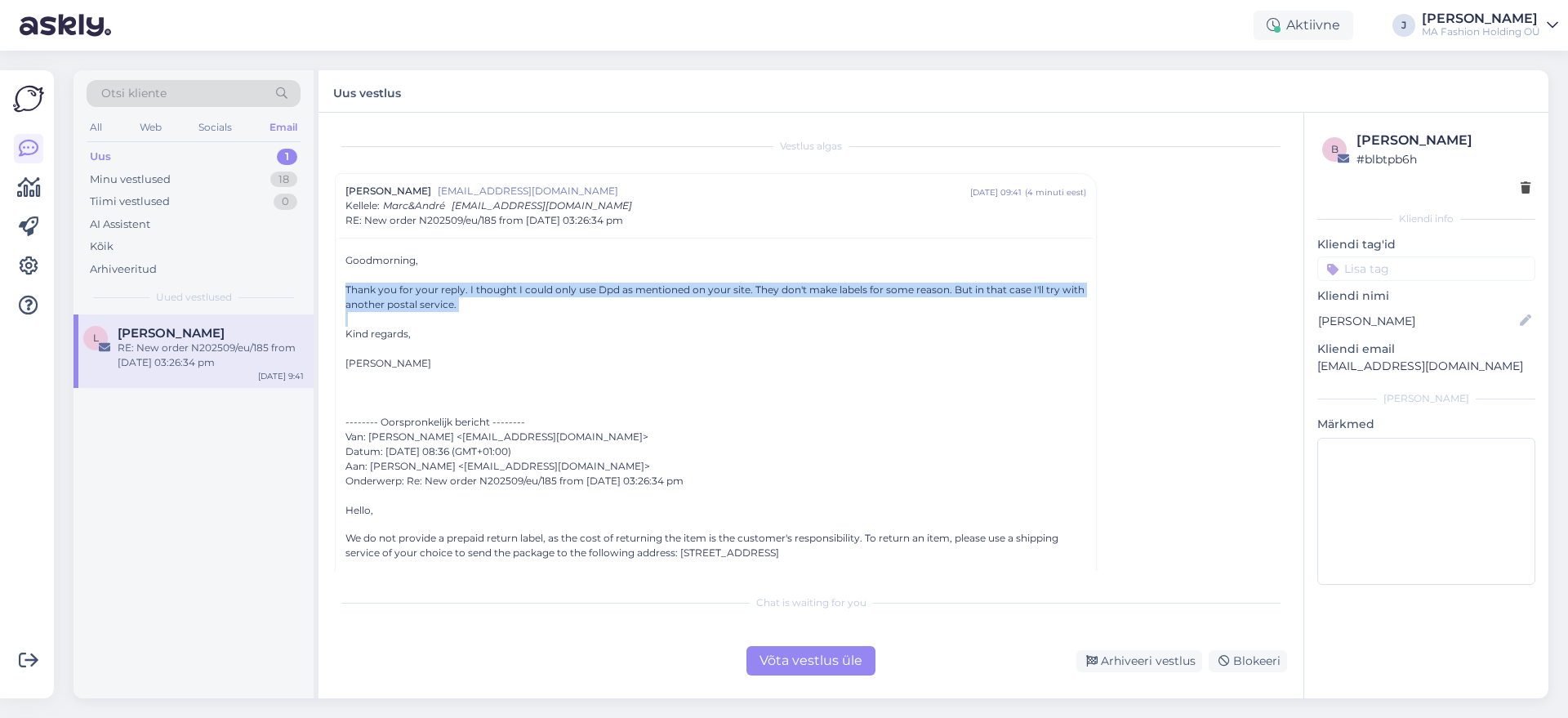
click at [936, 296] on div "Thank you for your reply. I thought I could only use Dpd as mentioned on your s…" at bounding box center [715, 297] width 741 height 30
click at [936, 300] on div "Thank you for your reply. I thought I could only use Dpd as mentioned on your s…" at bounding box center [715, 297] width 741 height 30
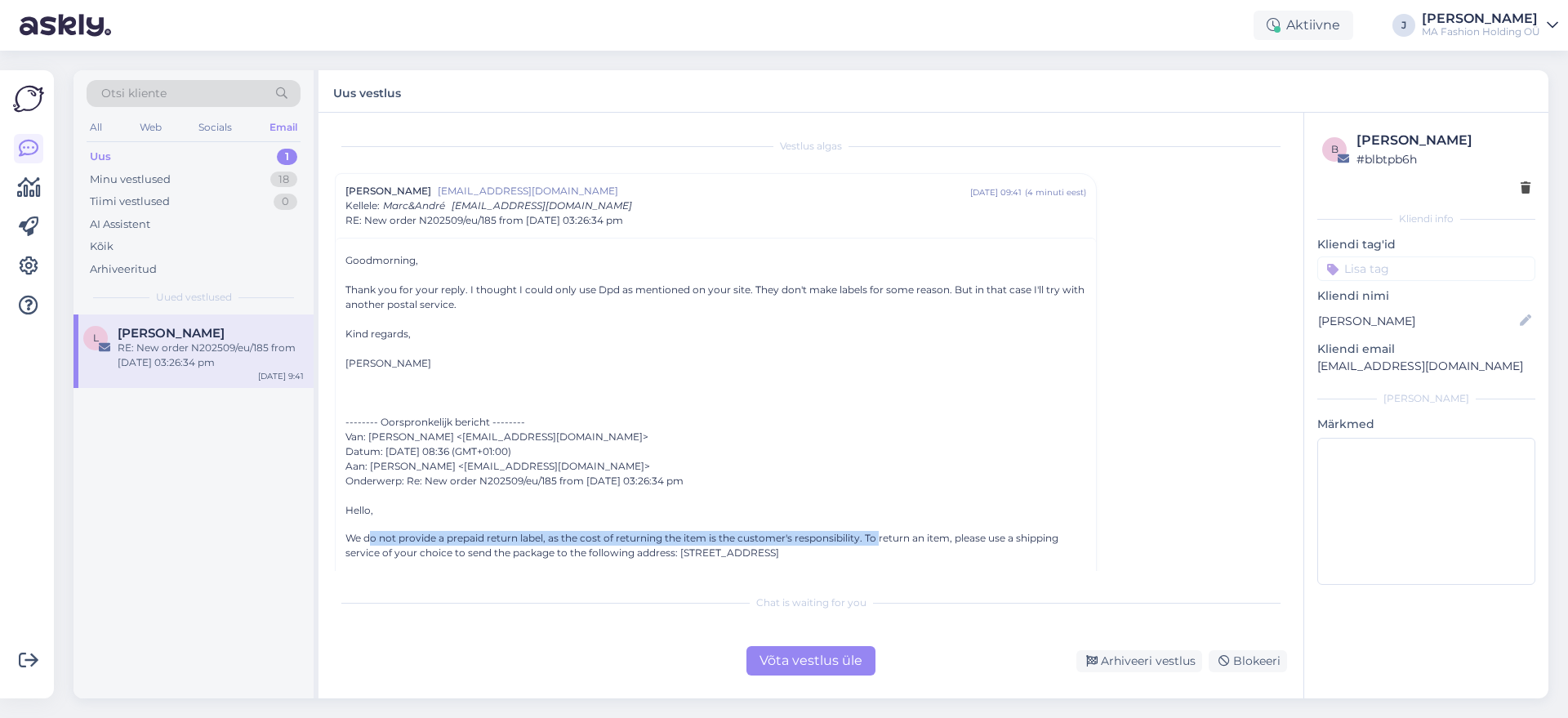
drag, startPoint x: 879, startPoint y: 544, endPoint x: 371, endPoint y: 530, distance: 508.2
click at [371, 530] on p "We do not provide a prepaid return label, as the cost of returning the item is …" at bounding box center [715, 545] width 741 height 30
click at [371, 531] on span "We do not provide a prepaid return label, as the cost of returning the item is …" at bounding box center [702, 545] width 713 height 27
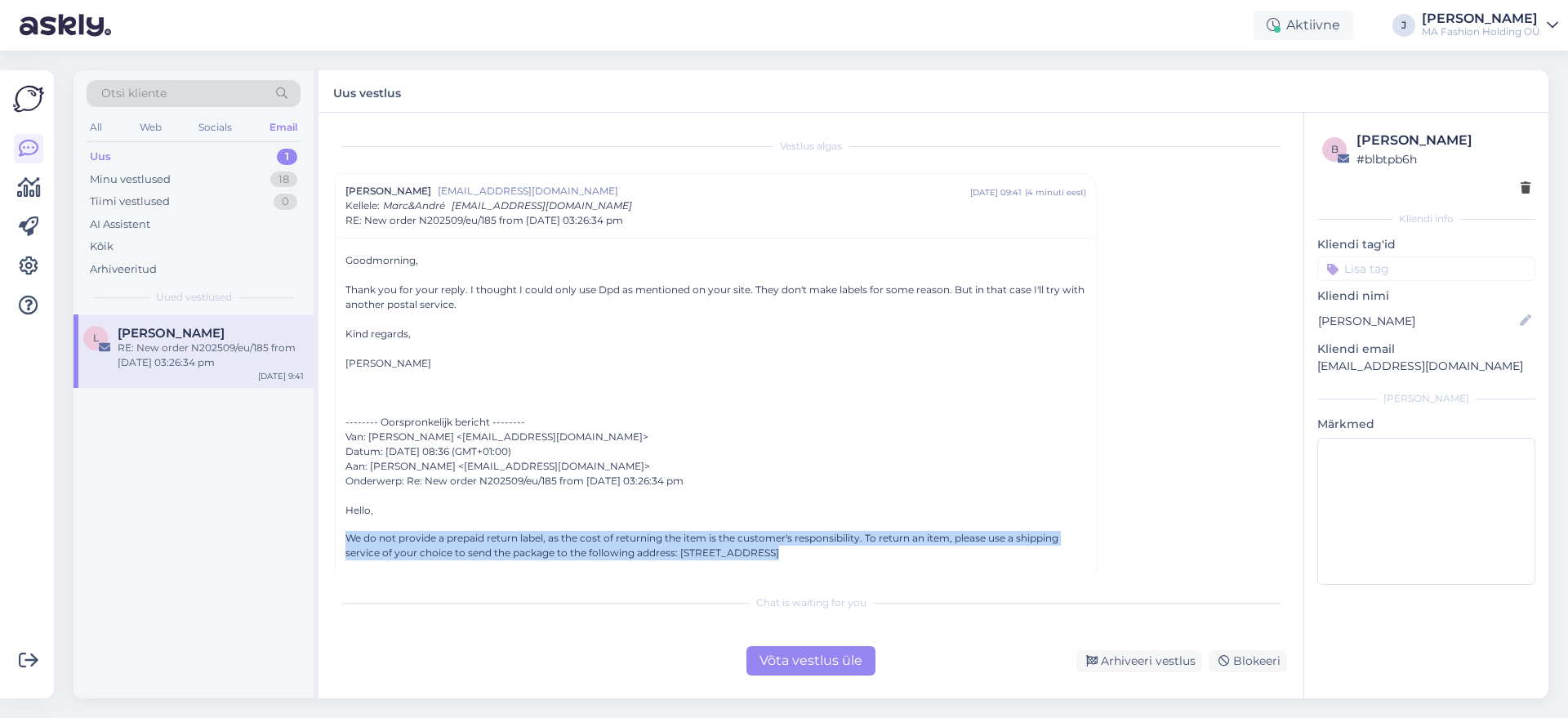
click at [371, 531] on span "We do not provide a prepaid return label, as the cost of returning the item is …" at bounding box center [702, 545] width 713 height 27
click at [369, 531] on span "We do not provide a prepaid return label, as the cost of returning the item is …" at bounding box center [702, 545] width 713 height 27
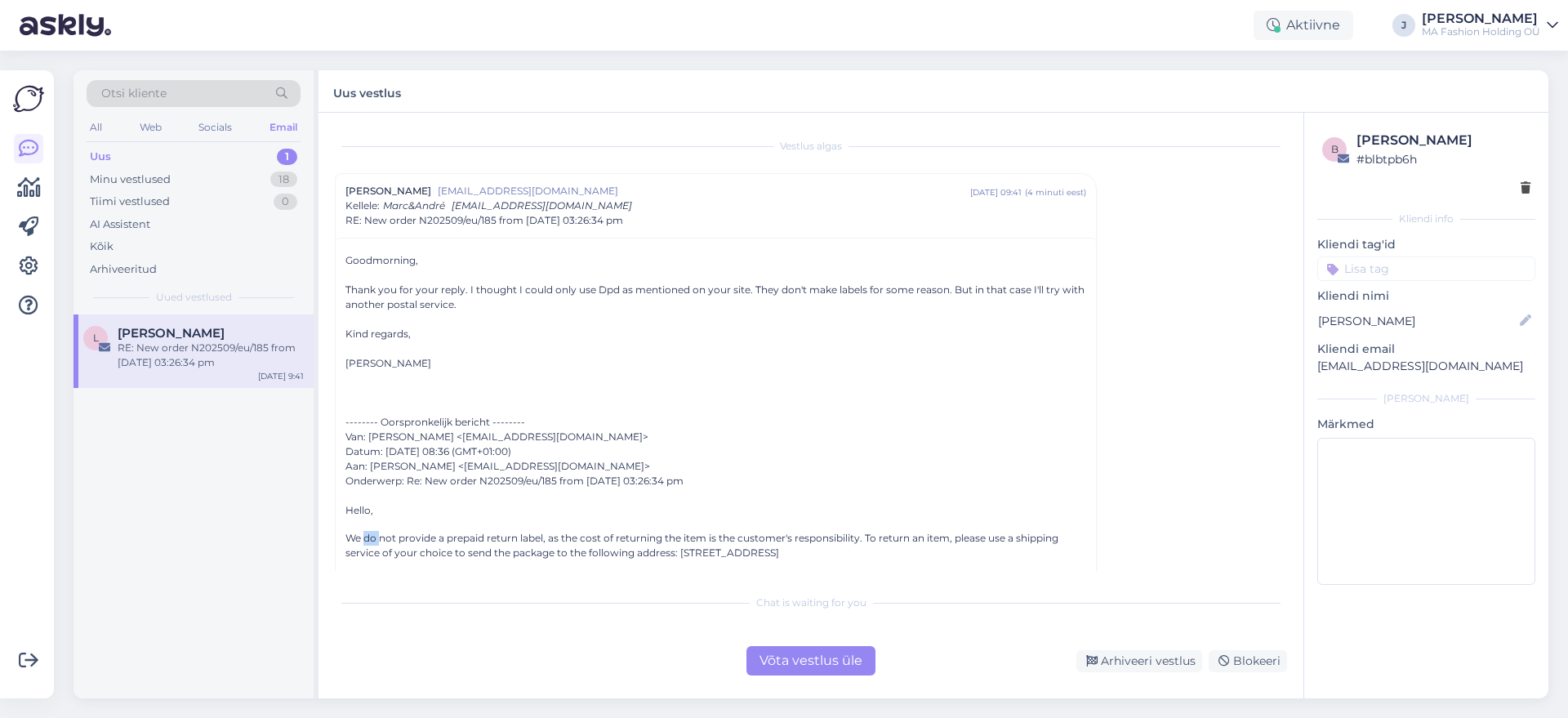
click at [369, 531] on span "We do not provide a prepaid return label, as the cost of returning the item is …" at bounding box center [702, 545] width 713 height 27
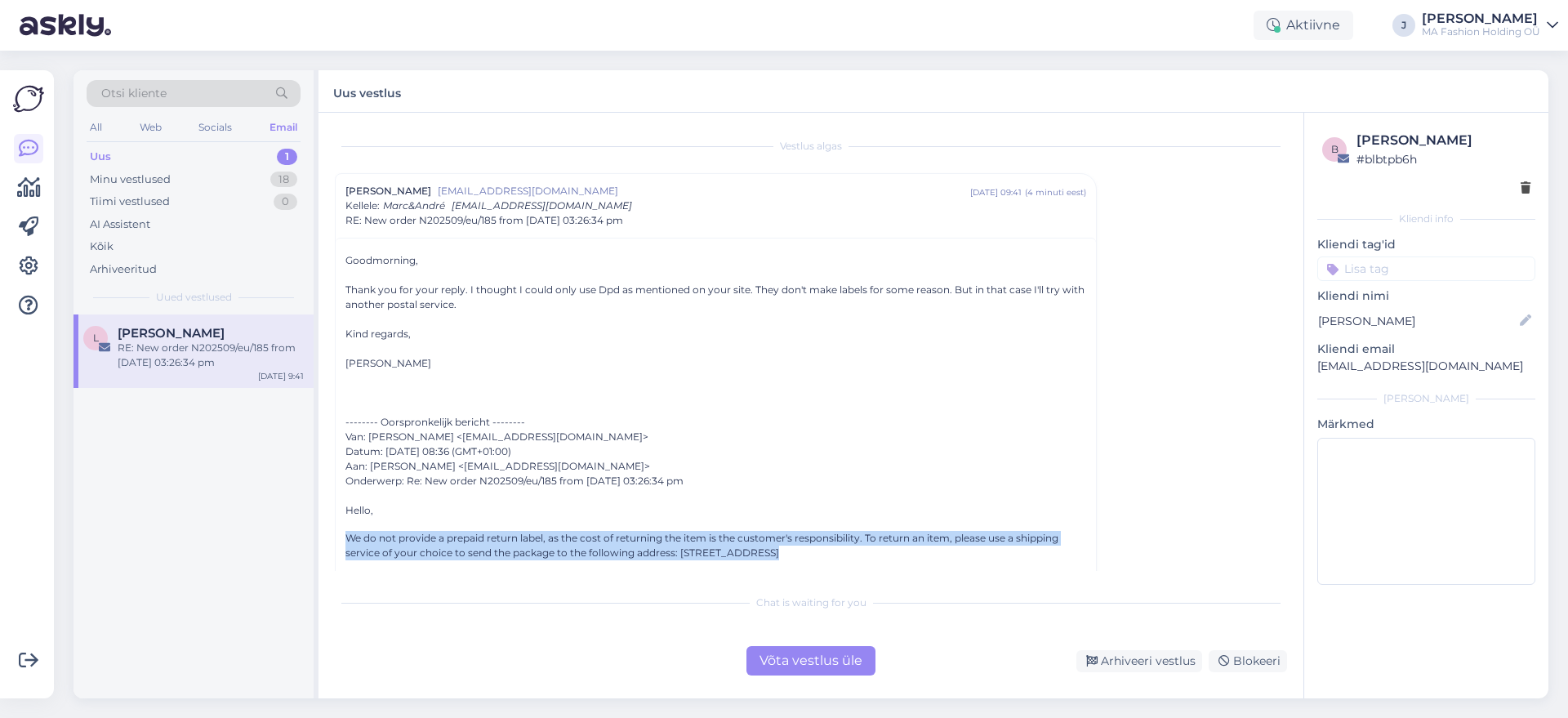
click at [369, 531] on span "We do not provide a prepaid return label, as the cost of returning the item is …" at bounding box center [702, 545] width 713 height 27
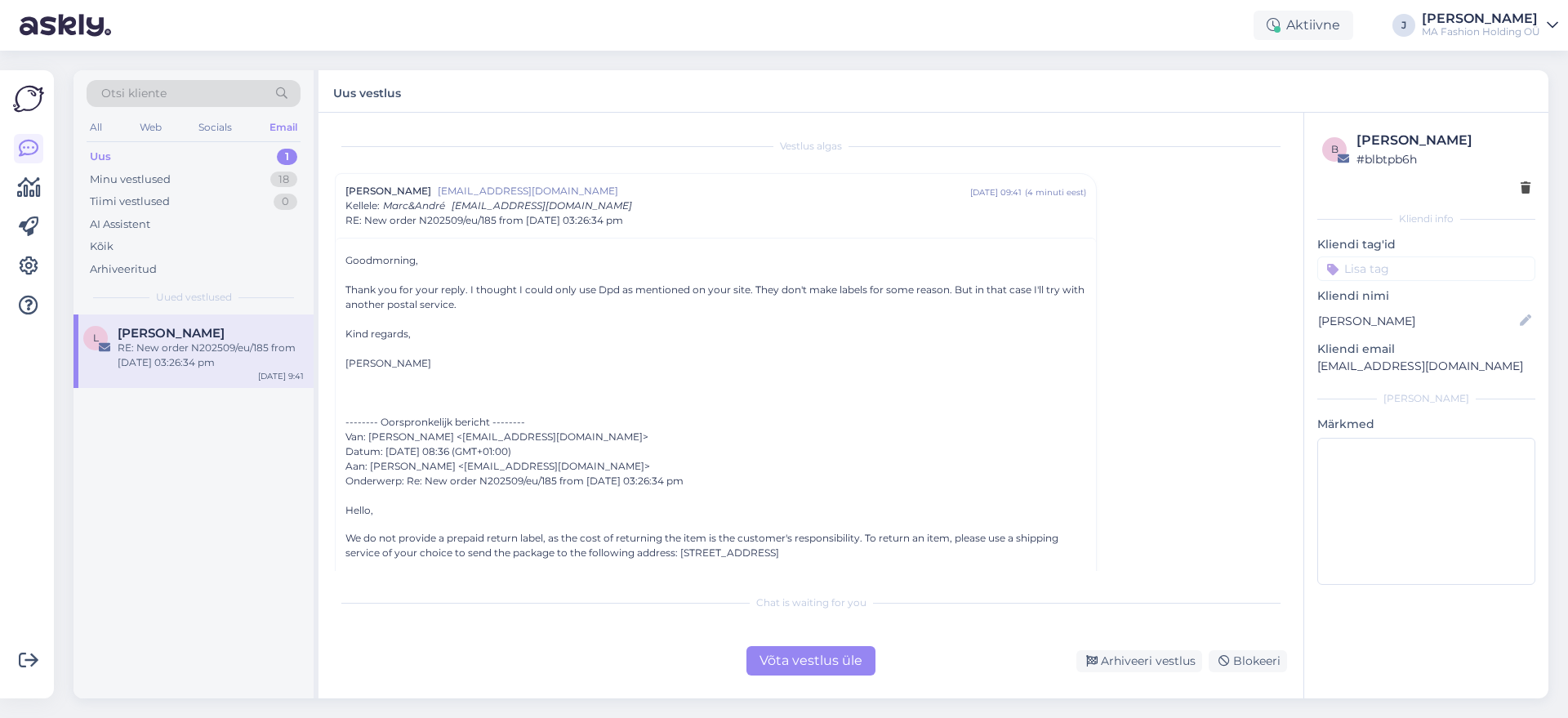
click at [845, 657] on div "Võta vestlus üle" at bounding box center [810, 660] width 129 height 30
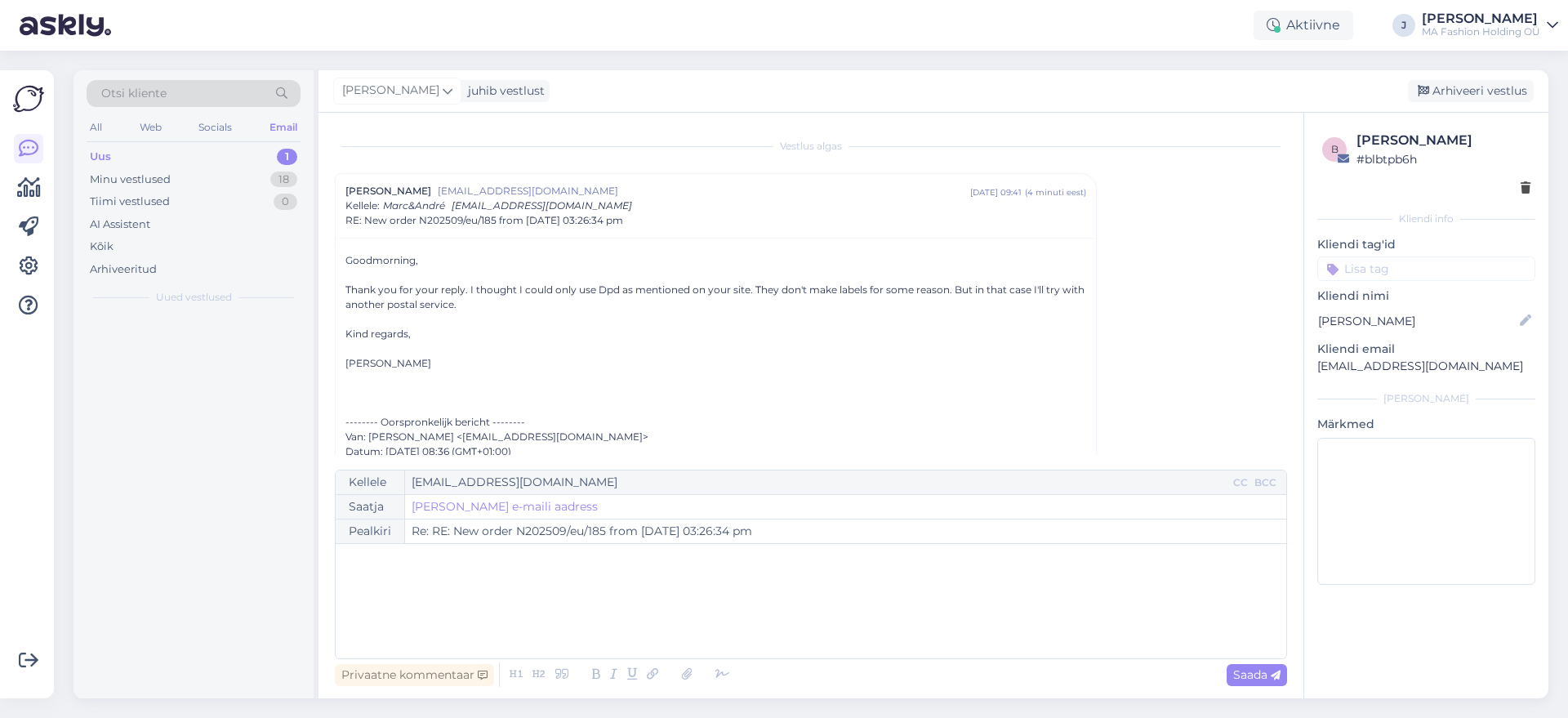
scroll to position [44, 0]
